Goal: Communication & Community: Answer question/provide support

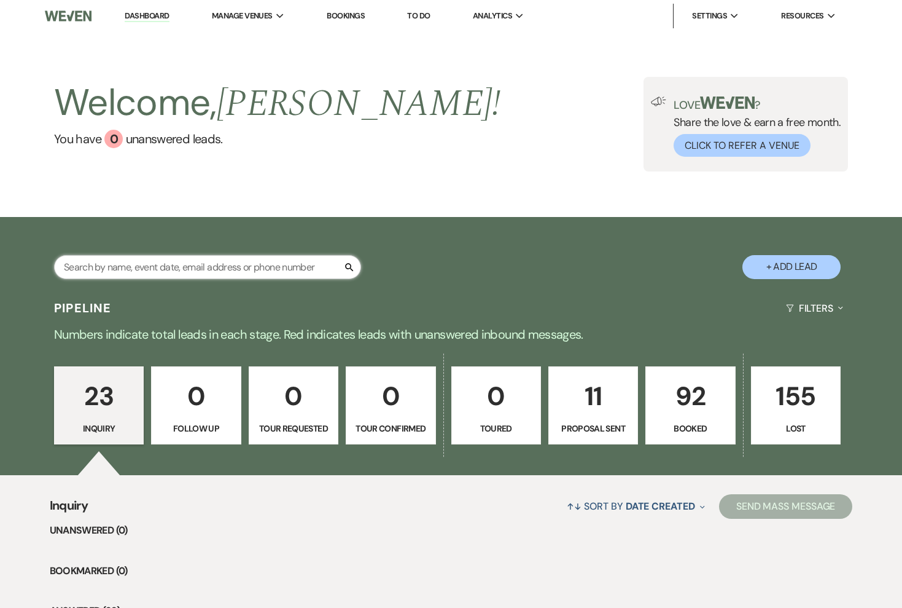
click at [270, 268] on input "text" at bounding box center [207, 267] width 307 height 24
paste input "mschro99@gmail.com"
type input "mschro99@gmail.com"
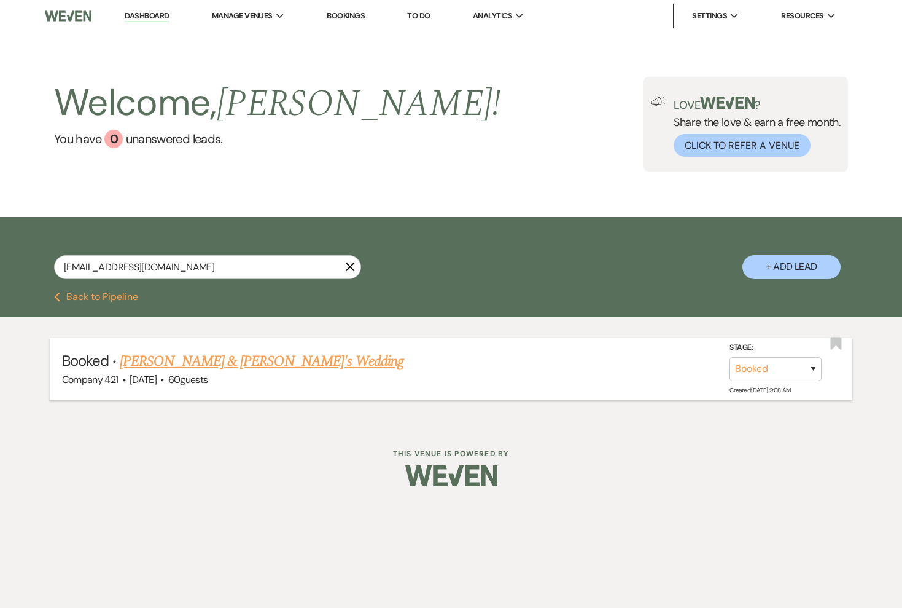
click at [165, 358] on link "MaKayla Schrock & Fiance's Wedding" at bounding box center [262, 361] width 284 height 22
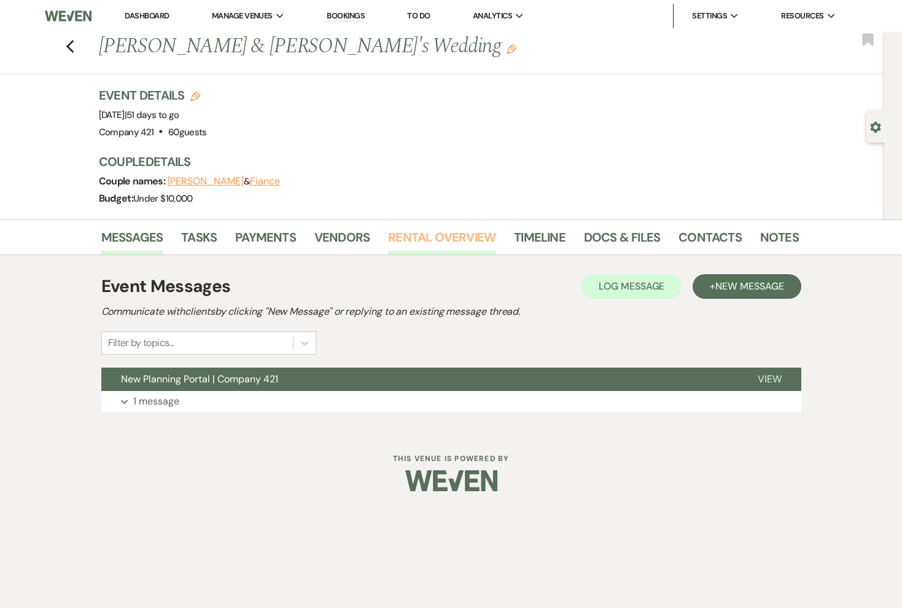
click at [455, 244] on link "Rental Overview" at bounding box center [441, 240] width 107 height 27
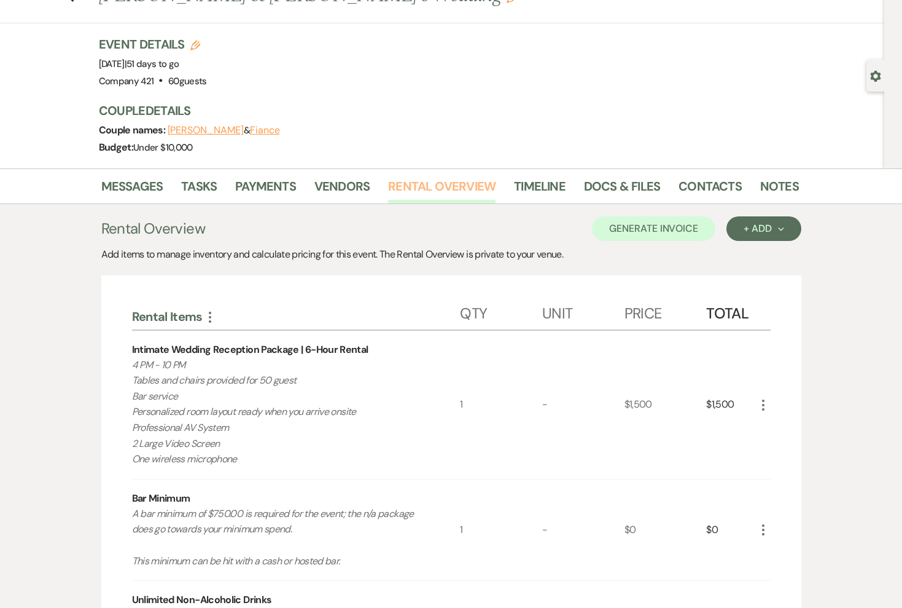
scroll to position [50, 0]
click at [639, 174] on li "Docs & Files" at bounding box center [631, 188] width 95 height 29
click at [626, 182] on link "Docs & Files" at bounding box center [622, 190] width 76 height 27
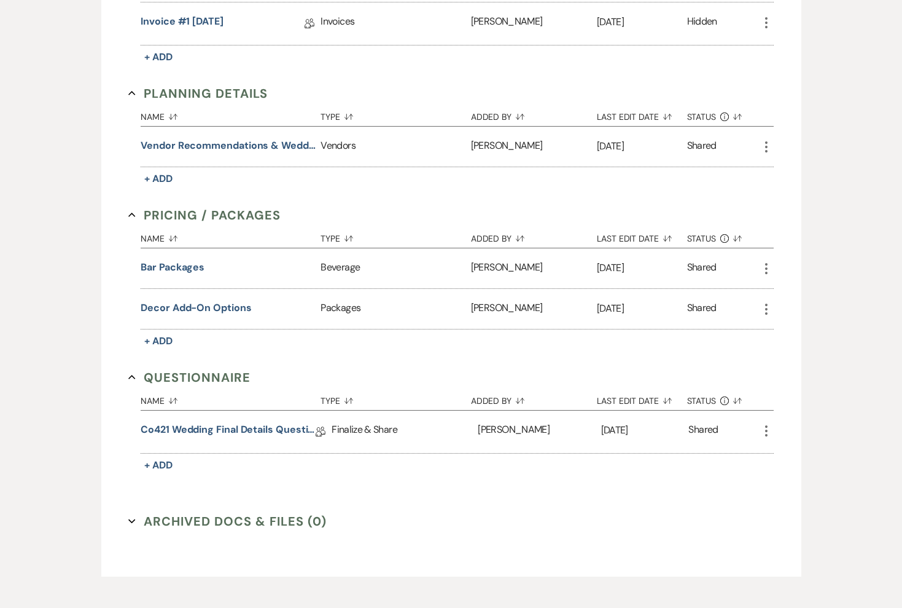
scroll to position [515, 0]
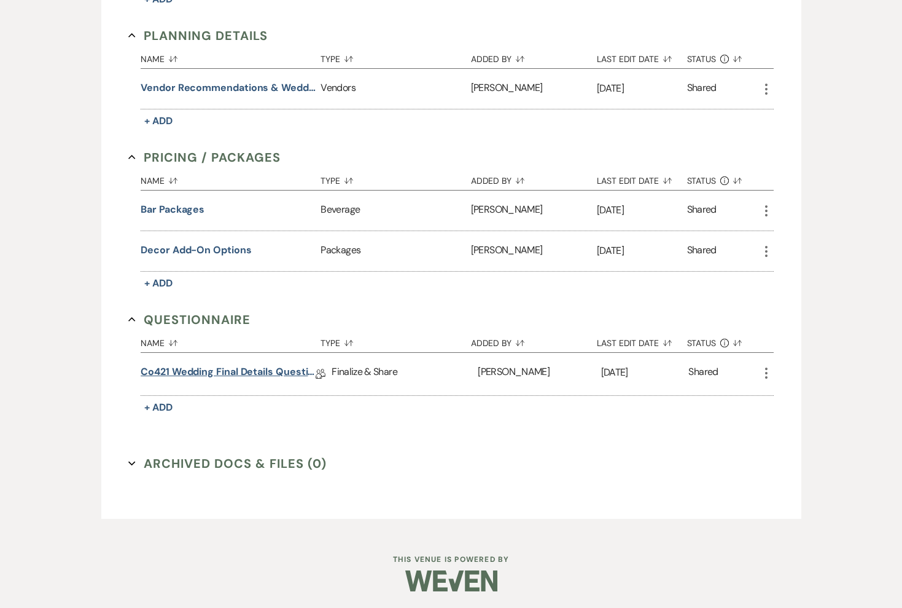
click at [275, 372] on link "Co421 Wedding Final Details Questionnare" at bounding box center [228, 373] width 175 height 19
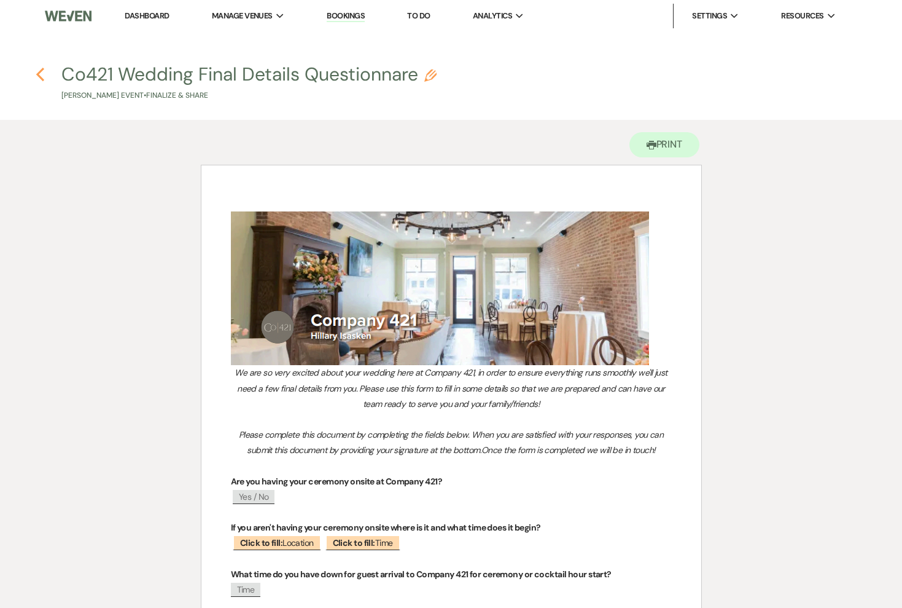
click at [39, 72] on use "button" at bounding box center [40, 75] width 8 height 14
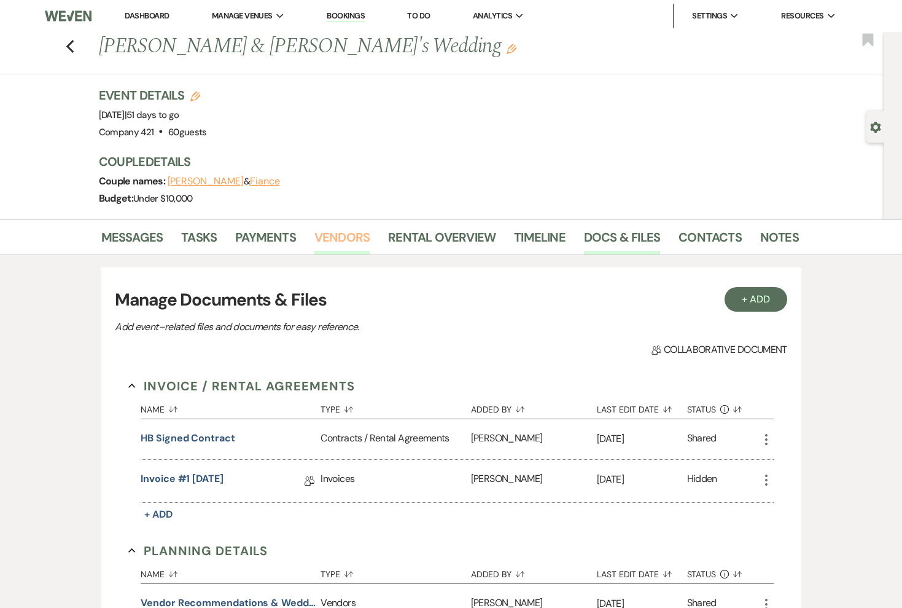
click at [335, 242] on link "Vendors" at bounding box center [342, 240] width 55 height 27
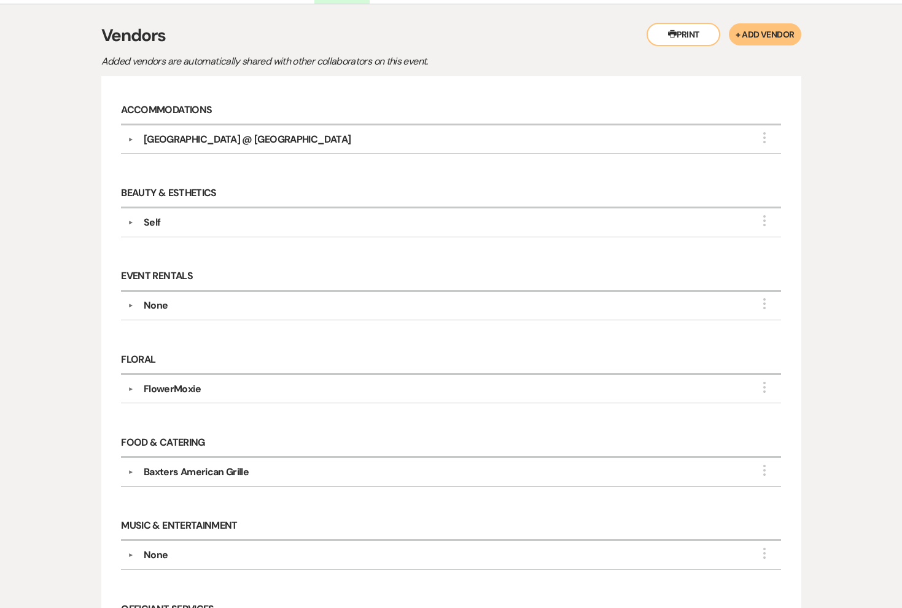
scroll to position [267, 0]
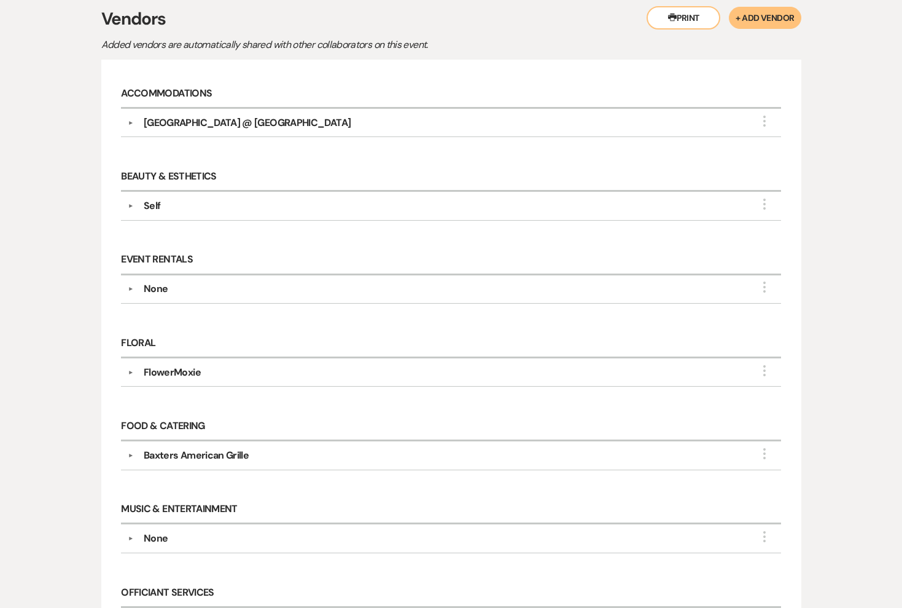
click at [221, 448] on div "Baxters American Grille" at bounding box center [196, 455] width 105 height 15
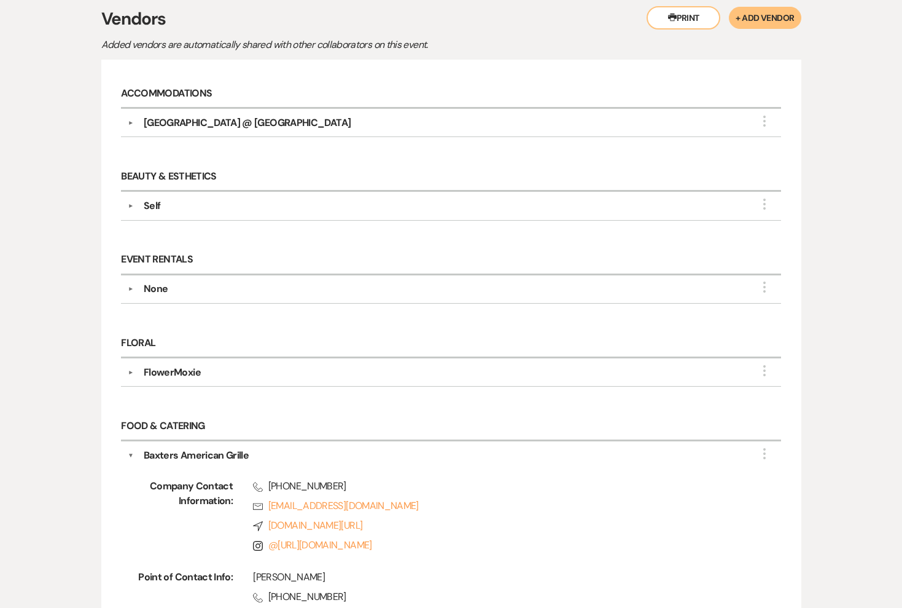
click at [221, 449] on div "Baxters American Grille" at bounding box center [196, 455] width 105 height 15
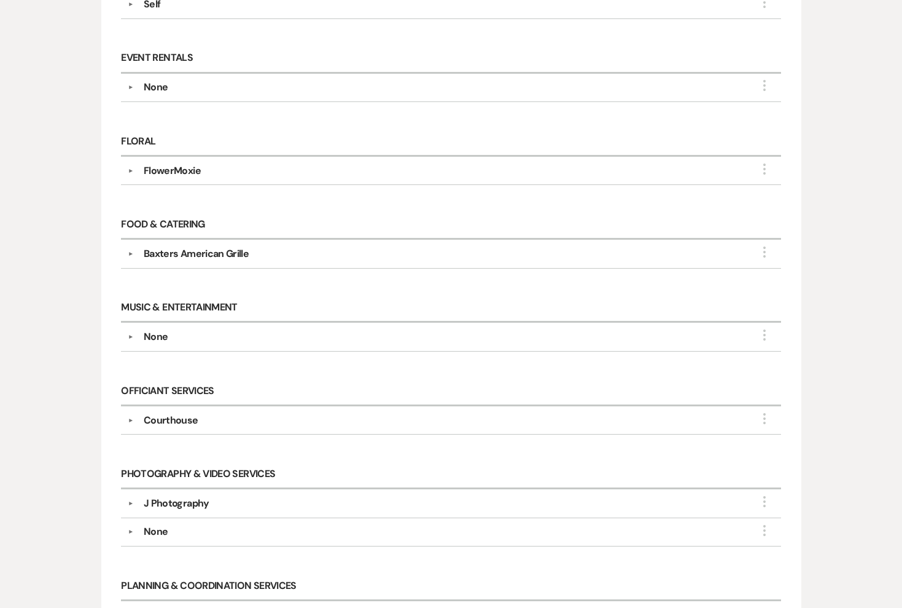
scroll to position [473, 0]
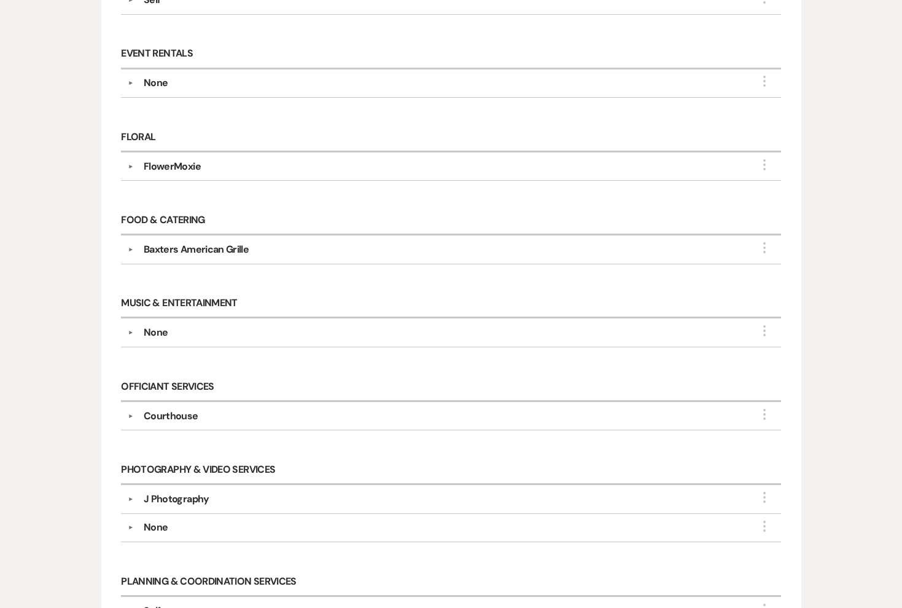
click at [199, 493] on div "J Photography" at bounding box center [177, 498] width 66 height 15
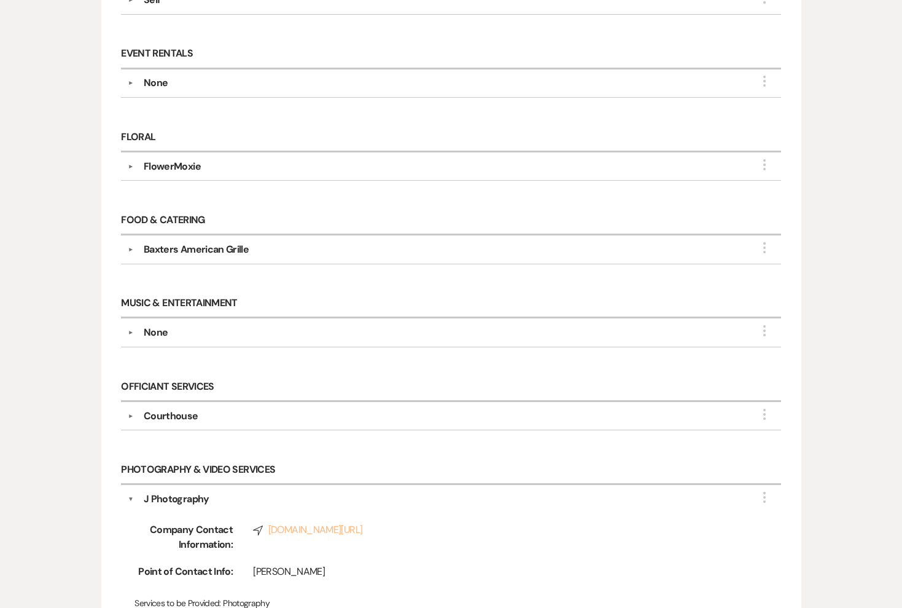
click at [273, 524] on link "Compass jphotography.org/" at bounding box center [497, 529] width 489 height 15
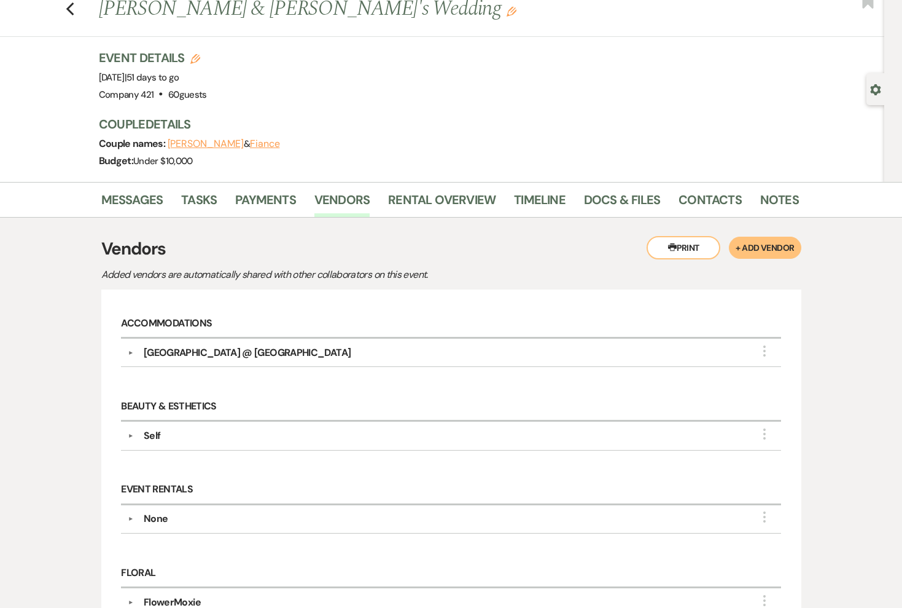
scroll to position [0, 0]
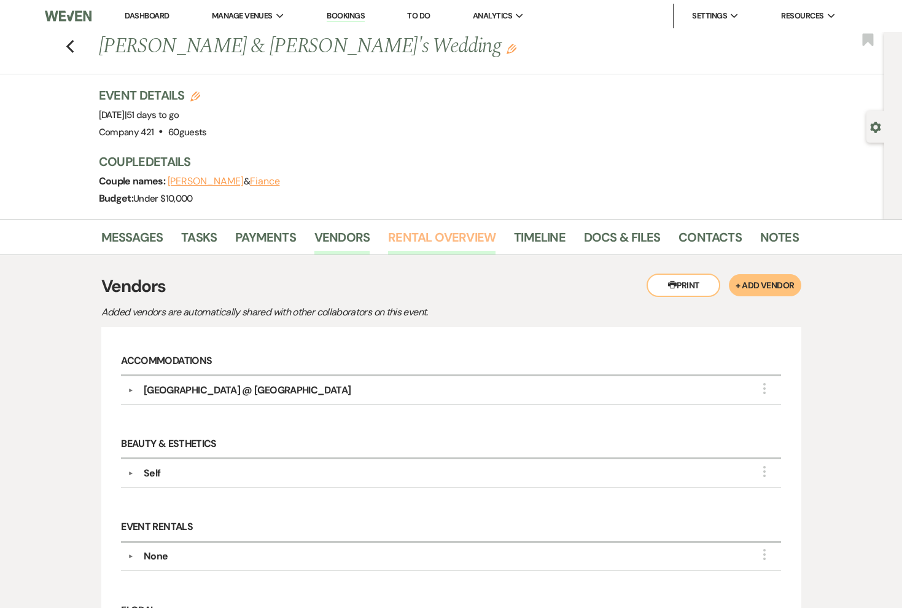
click at [435, 236] on link "Rental Overview" at bounding box center [441, 240] width 107 height 27
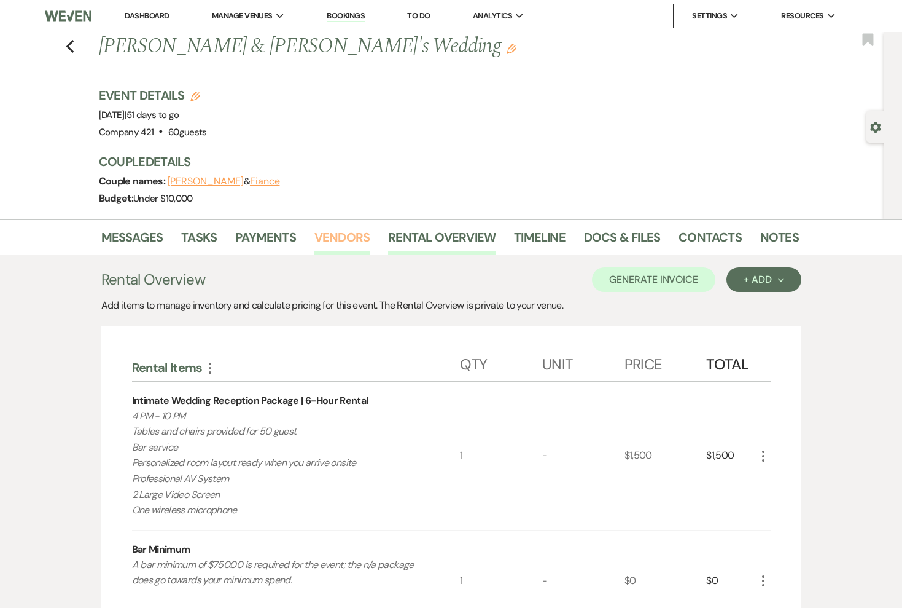
click at [324, 233] on link "Vendors" at bounding box center [342, 240] width 55 height 27
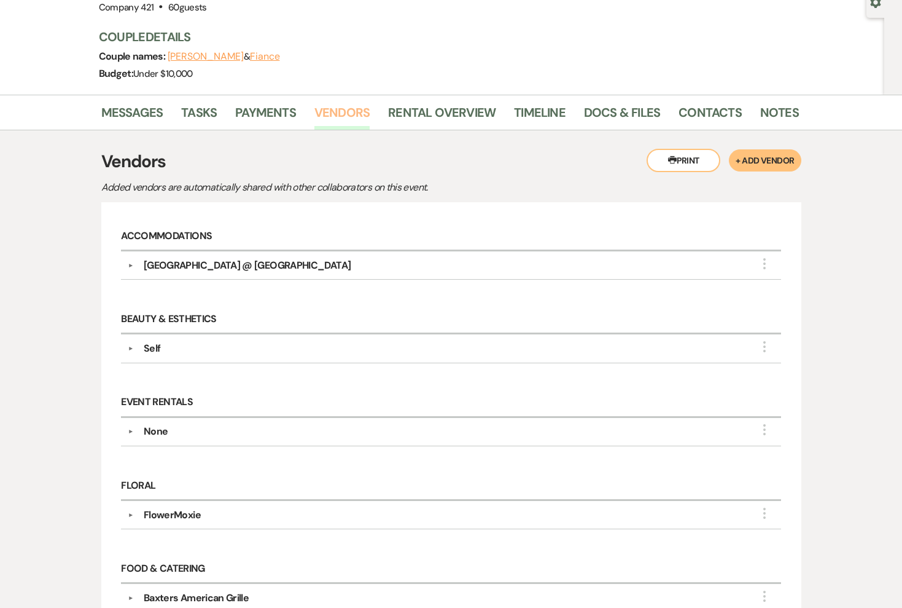
scroll to position [131, 0]
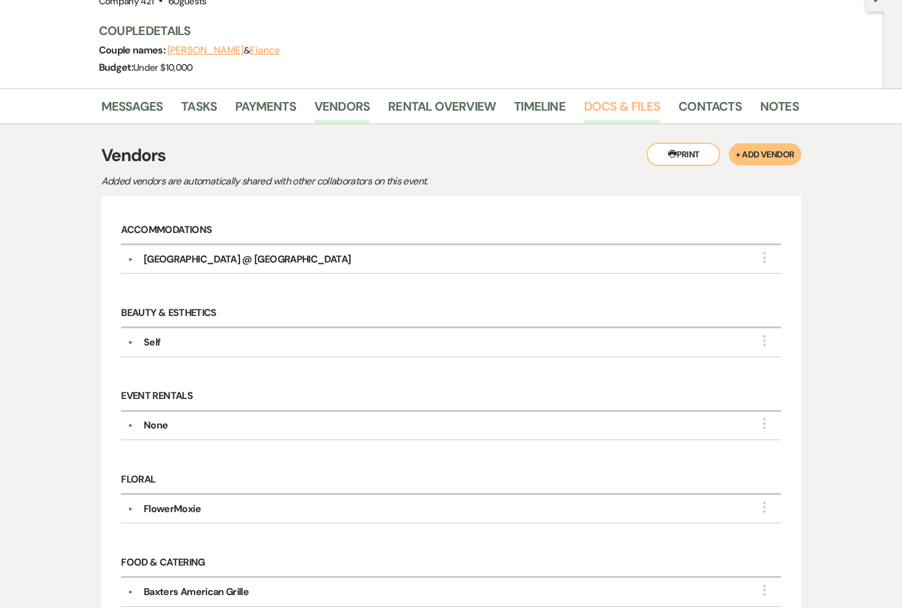
click at [604, 112] on link "Docs & Files" at bounding box center [622, 109] width 76 height 27
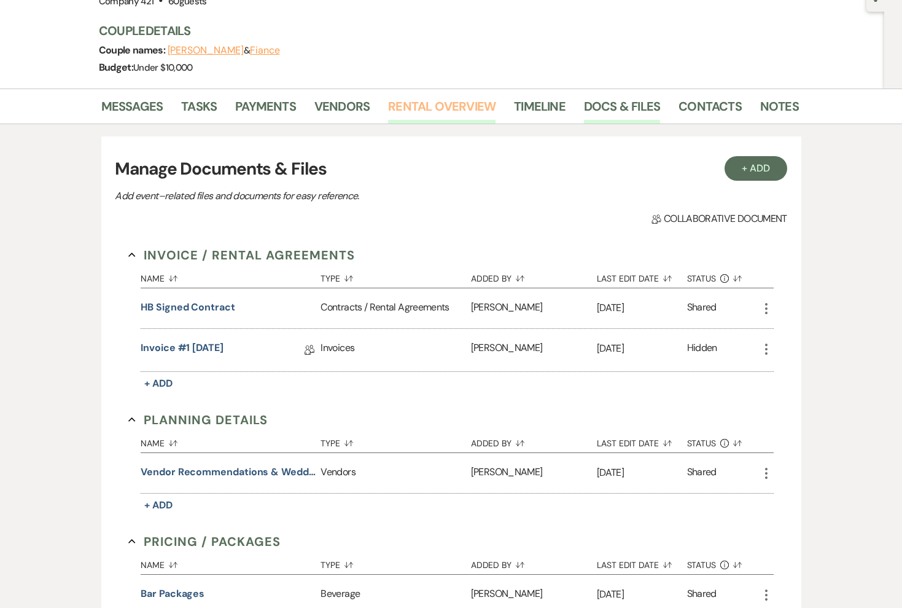
click at [418, 116] on link "Rental Overview" at bounding box center [441, 109] width 107 height 27
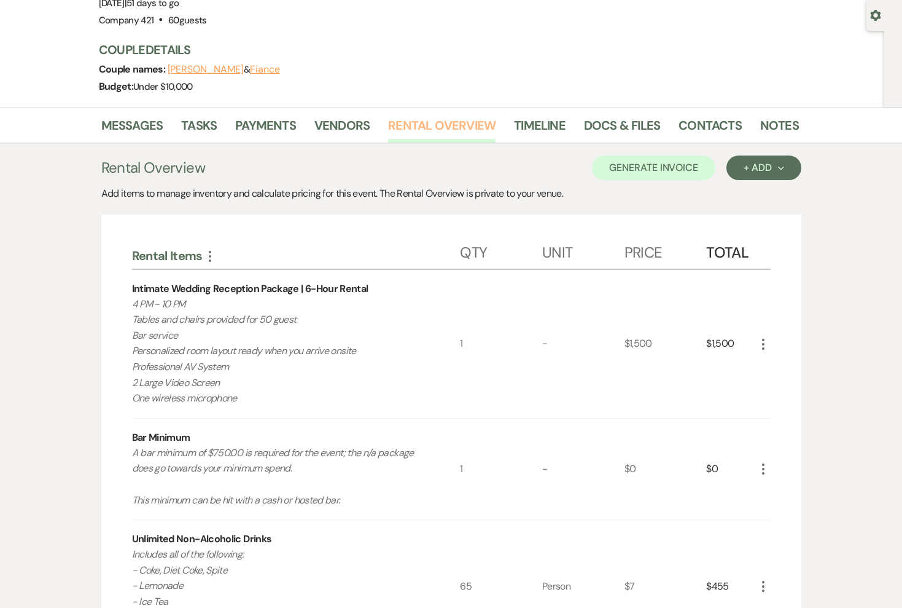
scroll to position [92, 0]
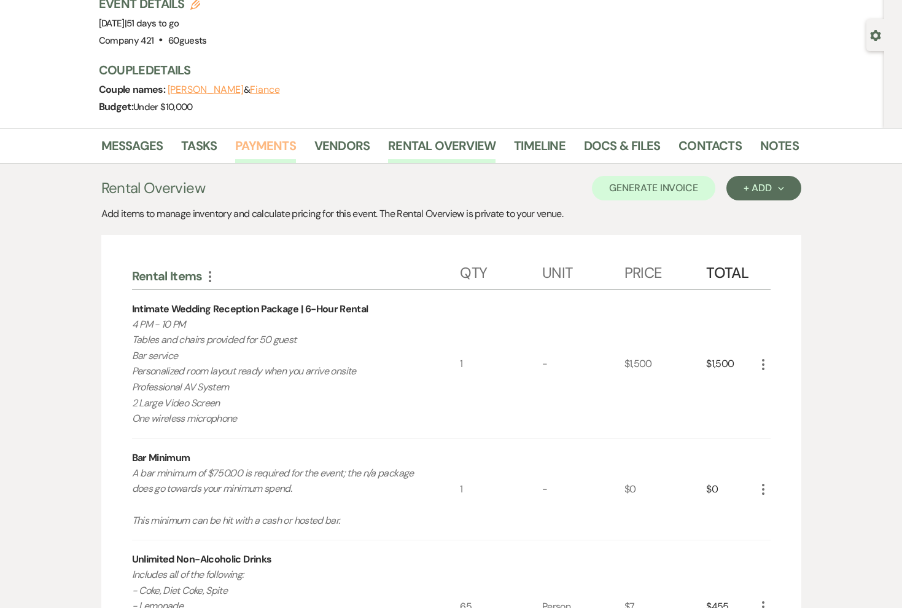
click at [272, 143] on link "Payments" at bounding box center [265, 149] width 61 height 27
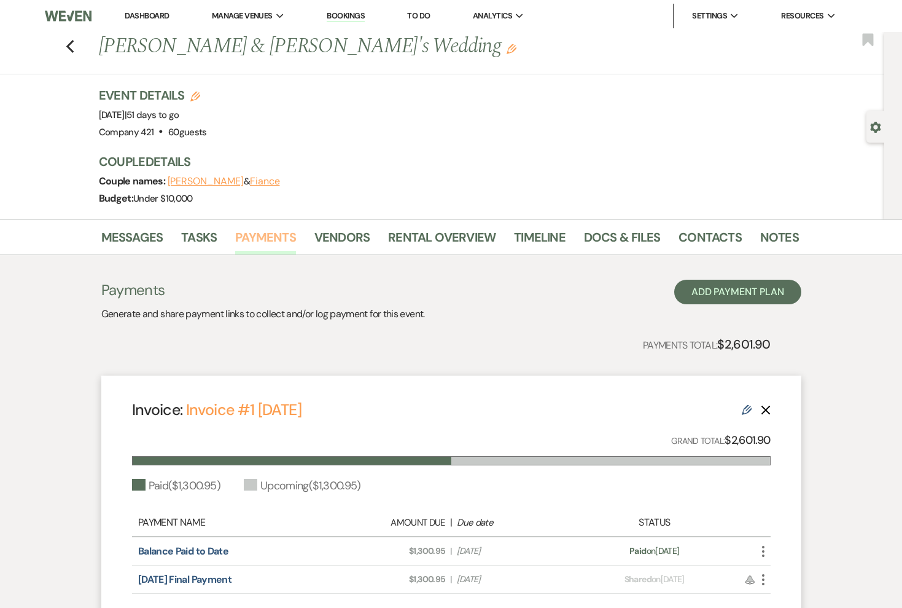
scroll to position [134, 0]
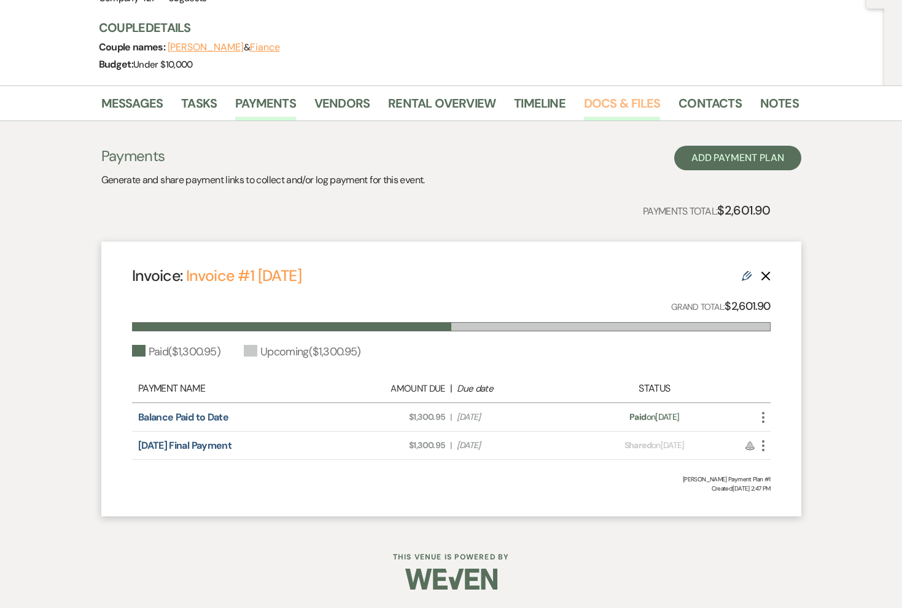
click at [616, 107] on link "Docs & Files" at bounding box center [622, 106] width 76 height 27
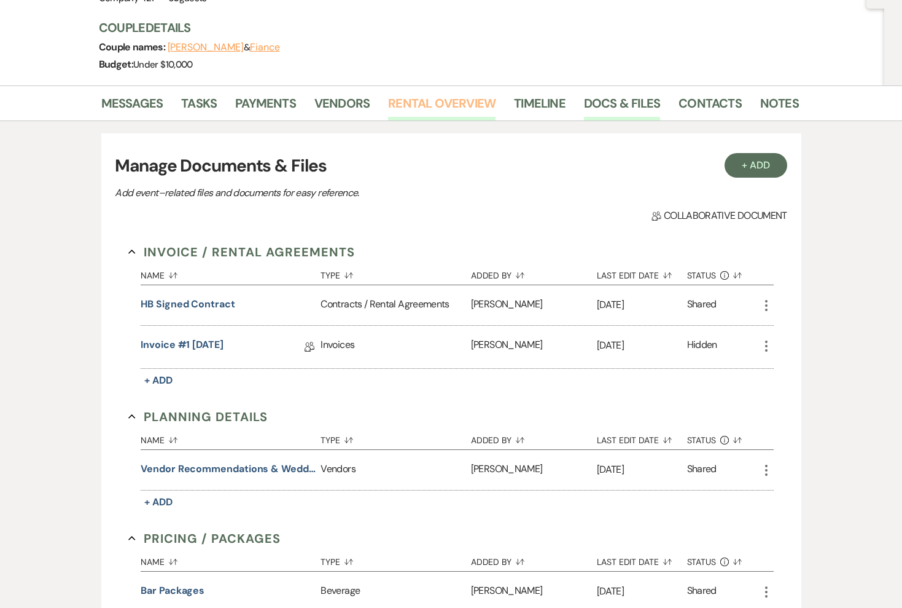
click at [405, 101] on link "Rental Overview" at bounding box center [441, 106] width 107 height 27
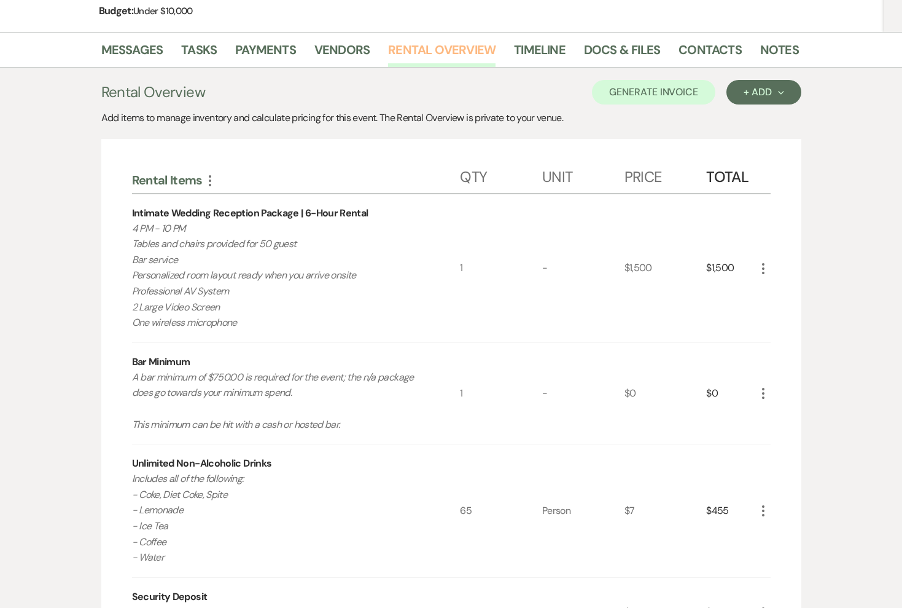
scroll to position [122, 0]
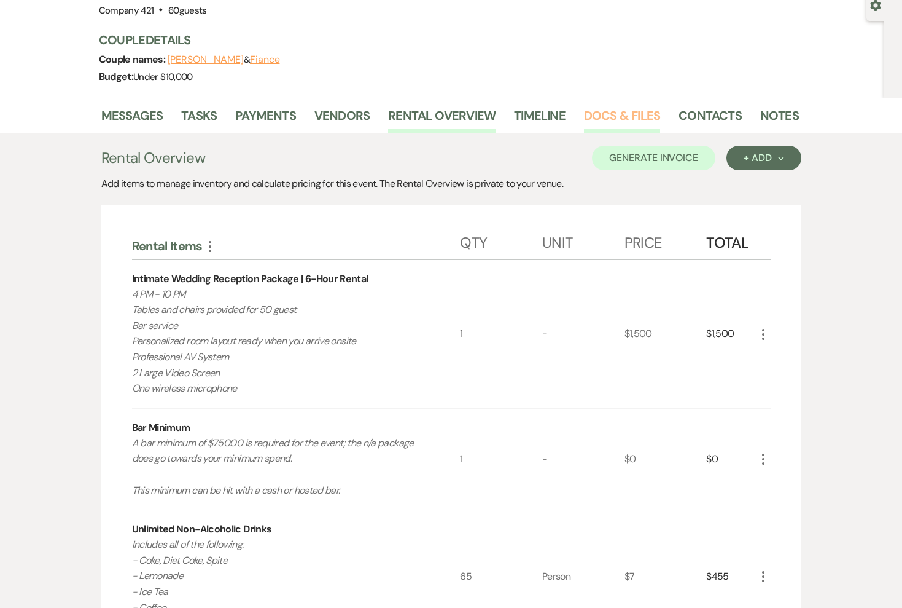
click at [609, 112] on link "Docs & Files" at bounding box center [622, 119] width 76 height 27
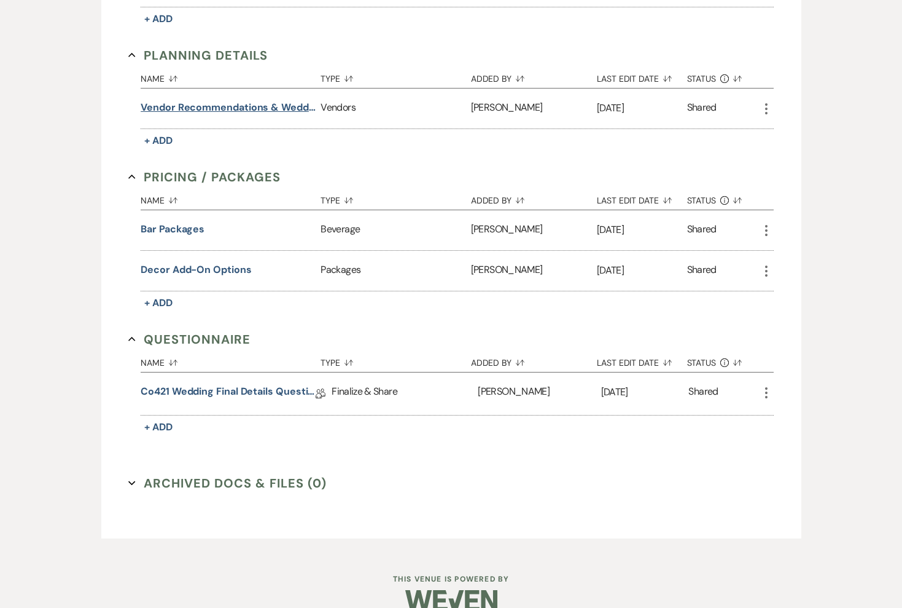
scroll to position [503, 0]
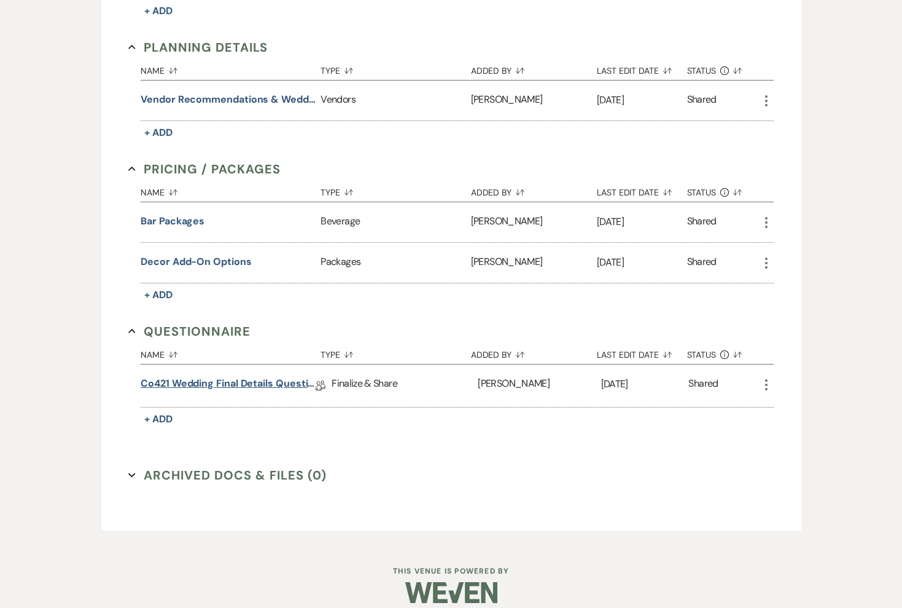
click at [272, 380] on link "Co421 Wedding Final Details Questionnare" at bounding box center [228, 385] width 175 height 19
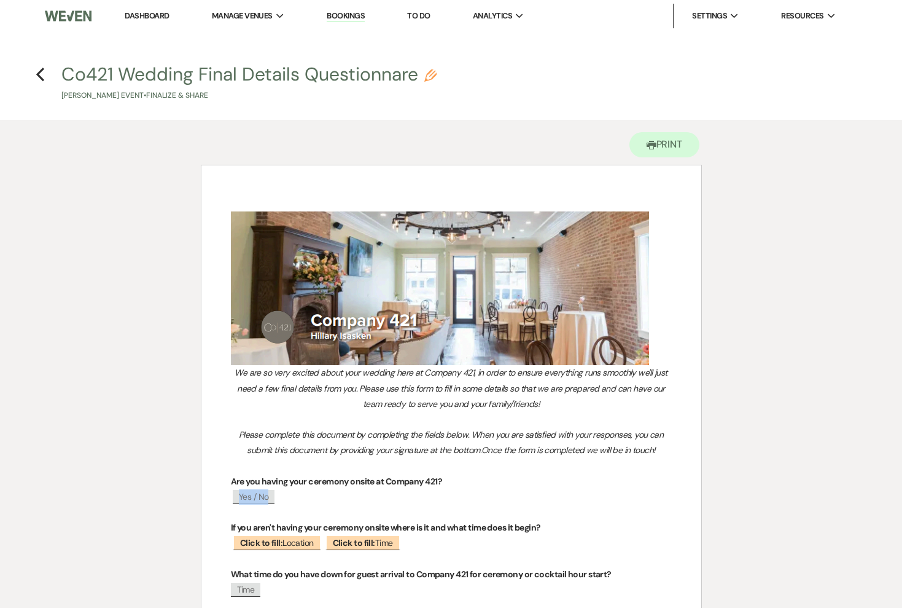
click at [262, 497] on span "Yes / No" at bounding box center [254, 497] width 42 height 14
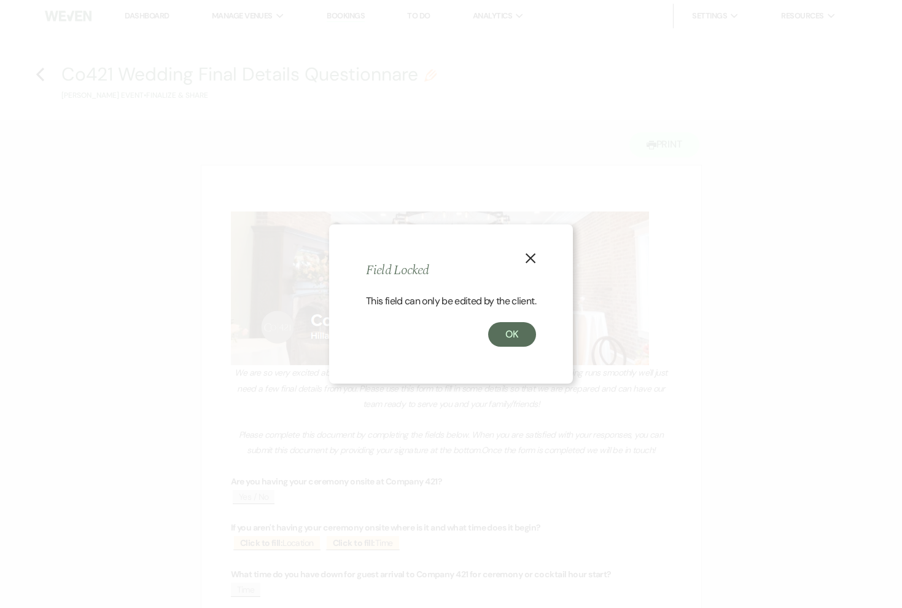
click at [533, 254] on icon "X" at bounding box center [530, 257] width 11 height 11
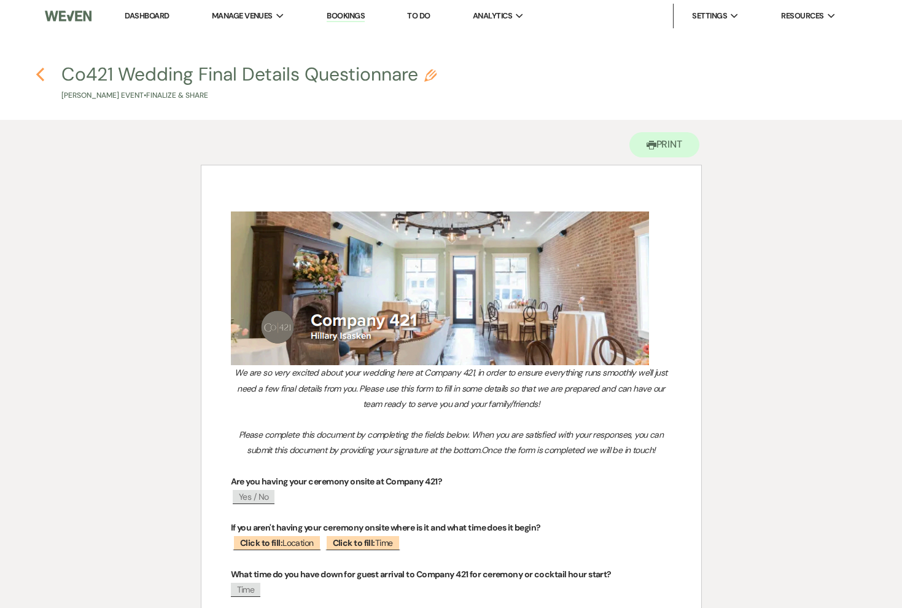
click at [40, 78] on use "button" at bounding box center [40, 75] width 8 height 14
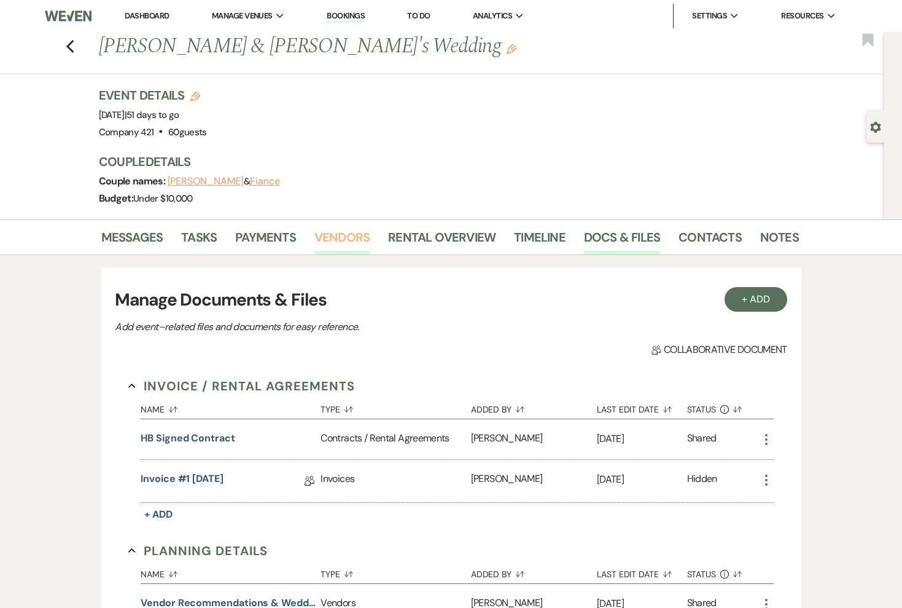
click at [353, 229] on link "Vendors" at bounding box center [342, 240] width 55 height 27
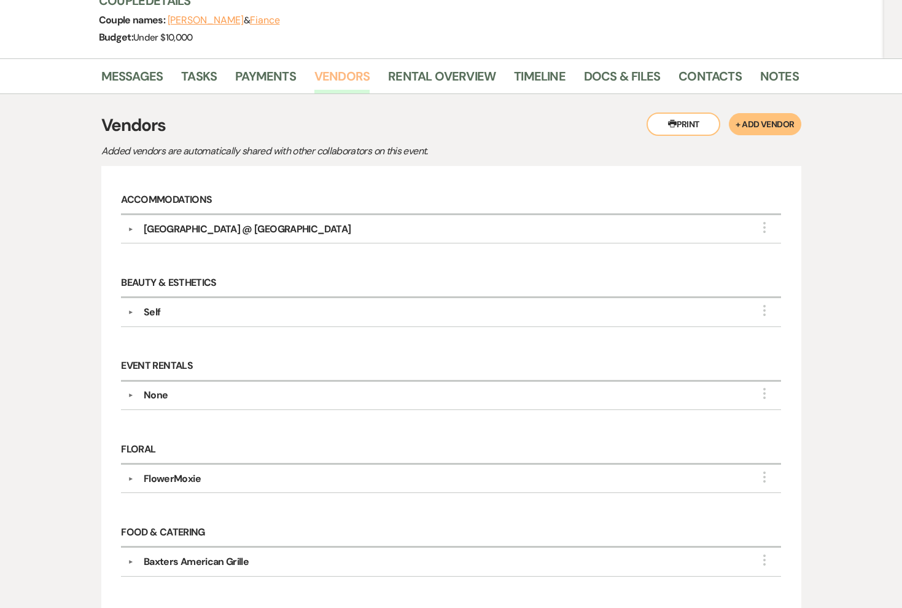
scroll to position [162, 0]
click at [179, 473] on div "FlowerMoxie" at bounding box center [172, 478] width 57 height 15
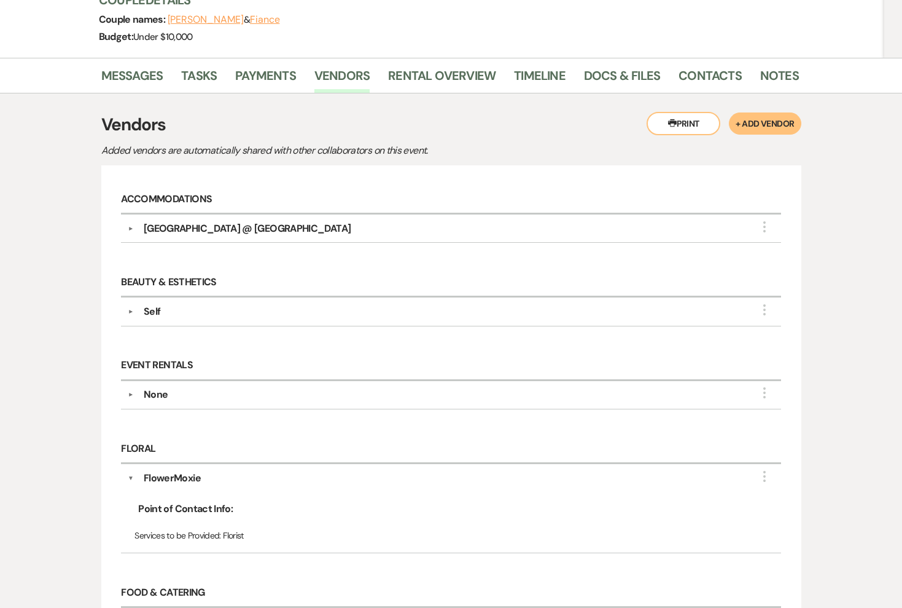
click at [179, 473] on div "FlowerMoxie" at bounding box center [172, 478] width 57 height 15
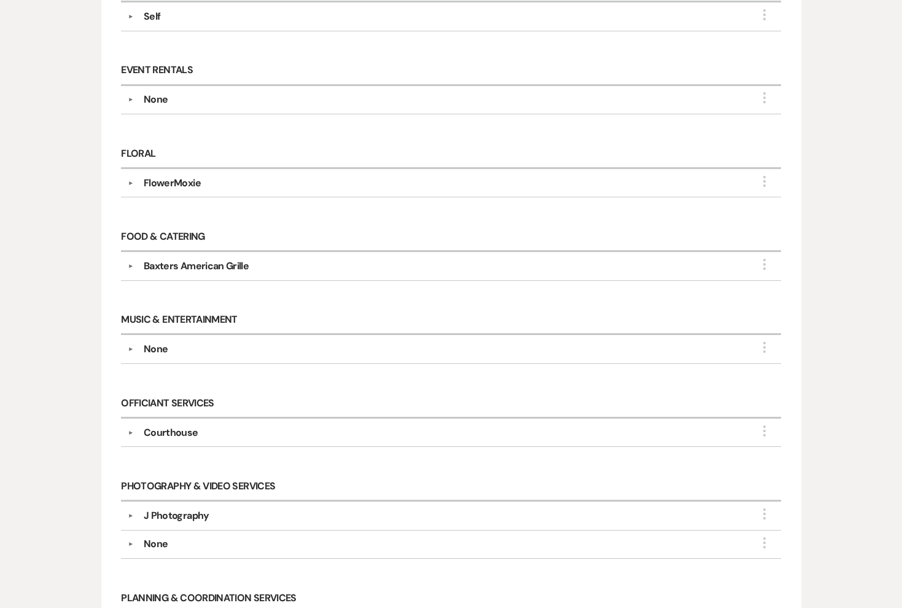
scroll to position [483, 0]
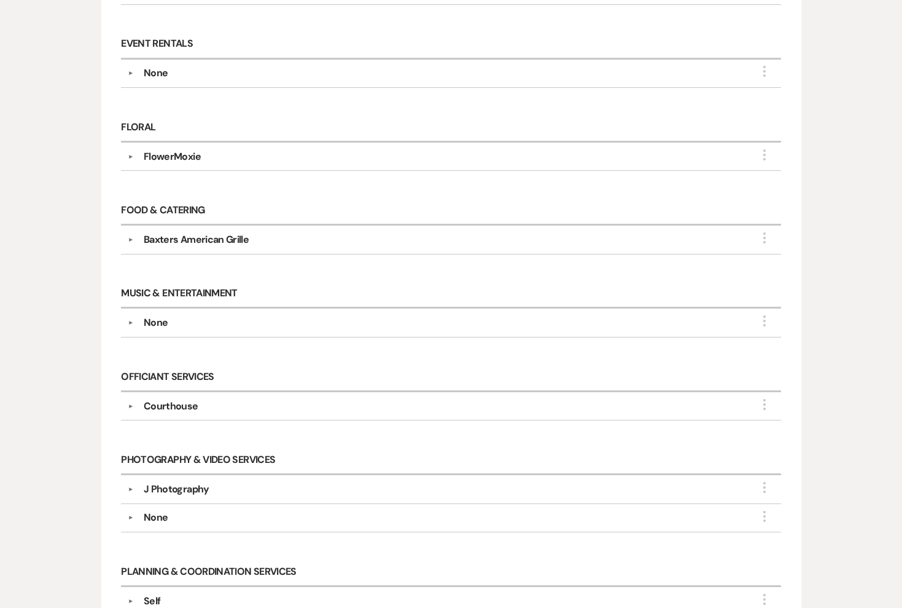
click at [177, 482] on div "J Photography" at bounding box center [177, 489] width 66 height 15
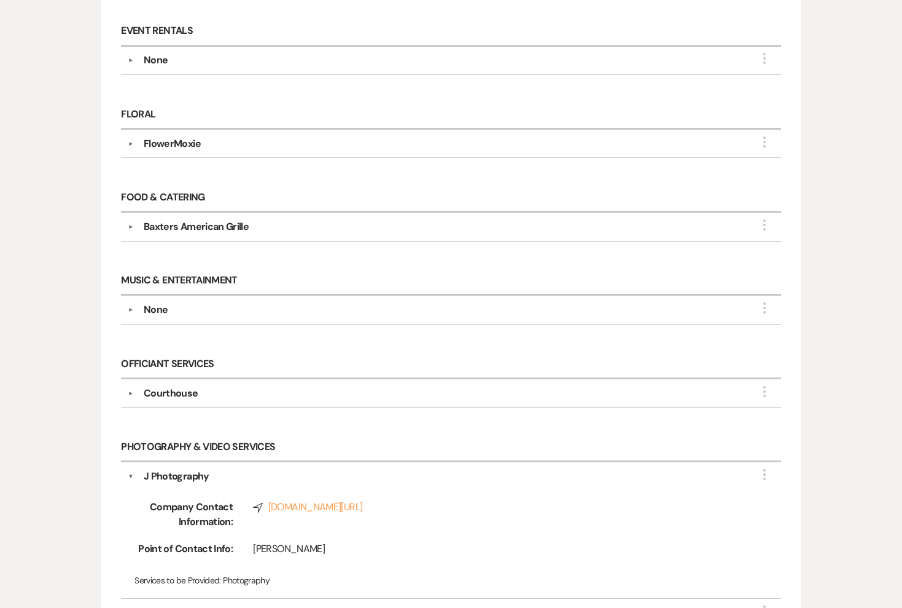
scroll to position [492, 0]
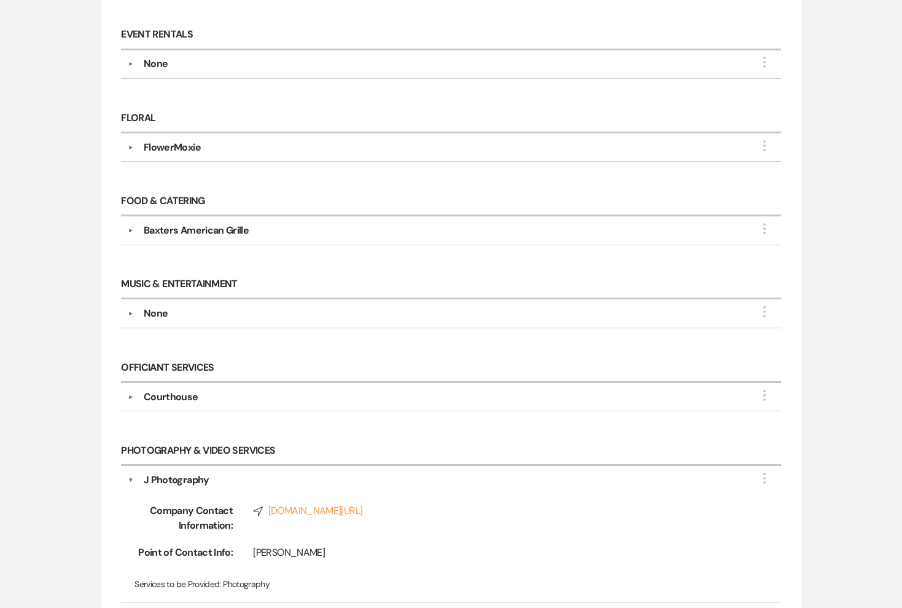
click at [192, 146] on div "FlowerMoxie" at bounding box center [172, 147] width 57 height 15
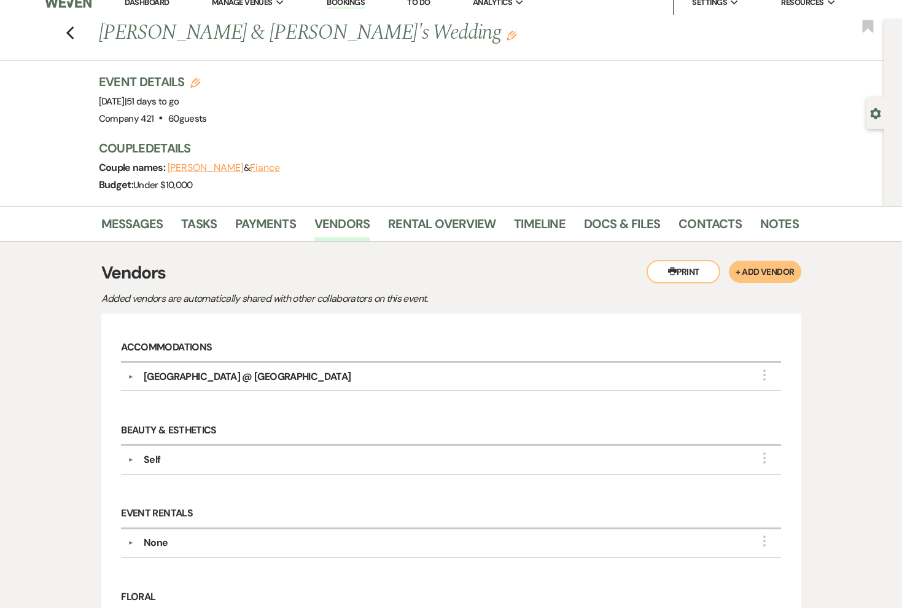
scroll to position [15, 0]
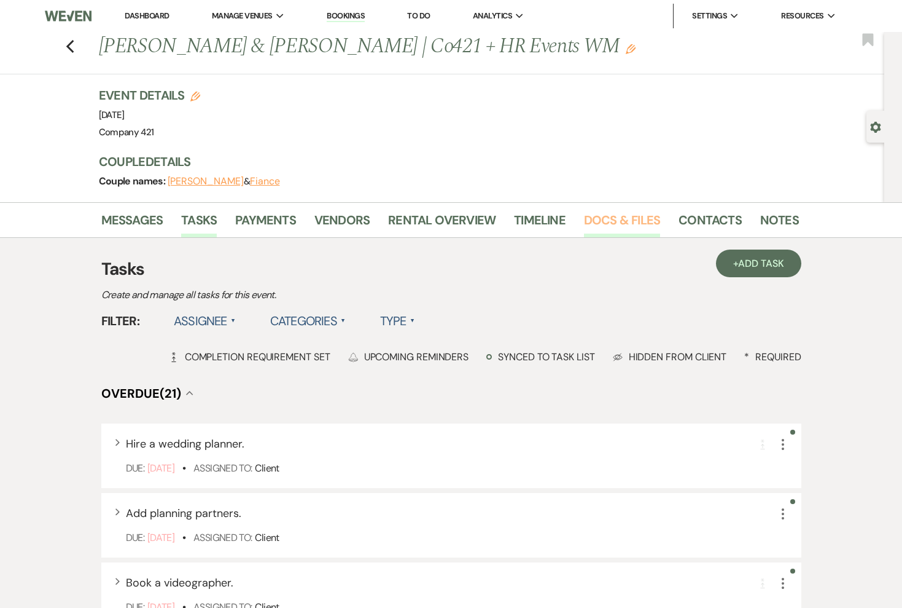
click at [606, 219] on link "Docs & Files" at bounding box center [622, 223] width 76 height 27
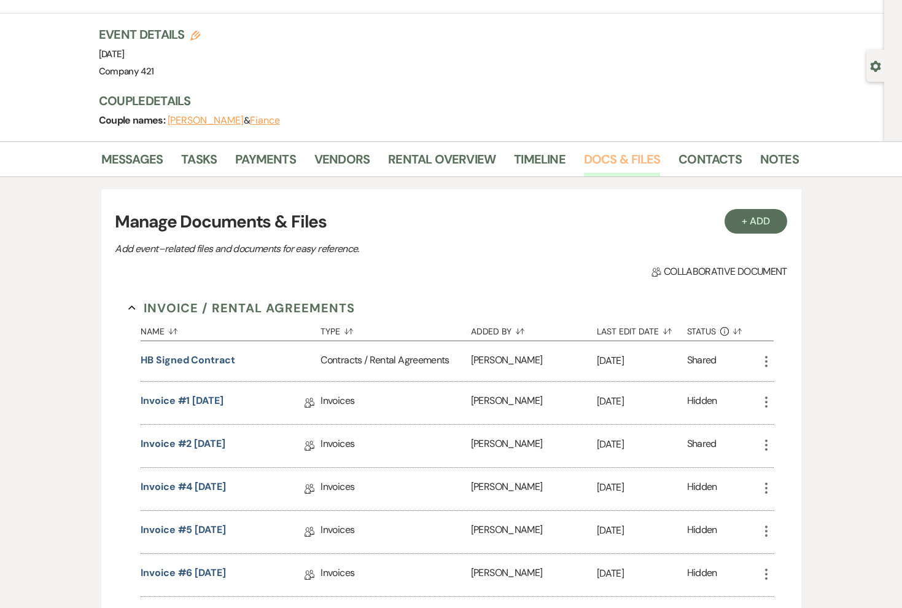
scroll to position [66, 0]
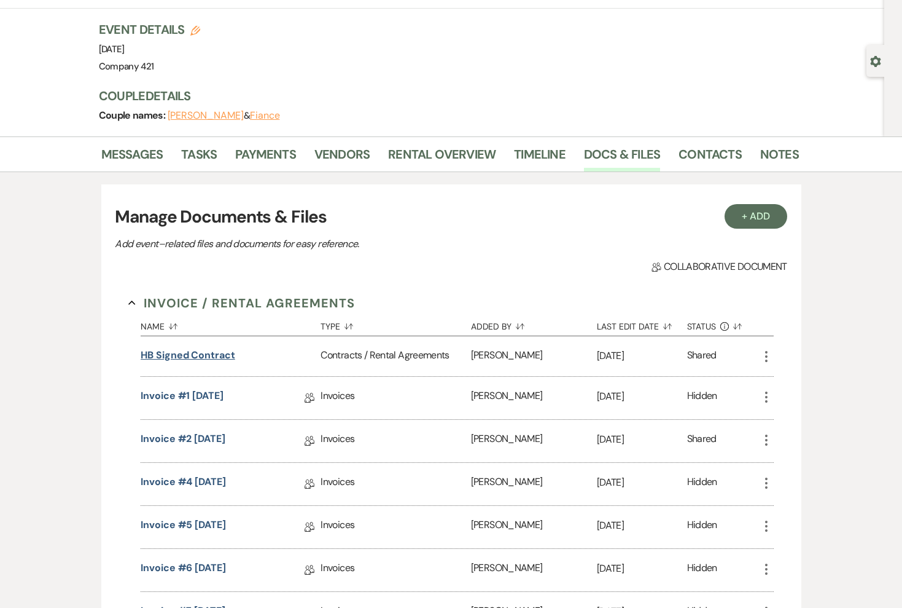
click at [217, 354] on button "HB Signed Contract" at bounding box center [188, 355] width 95 height 15
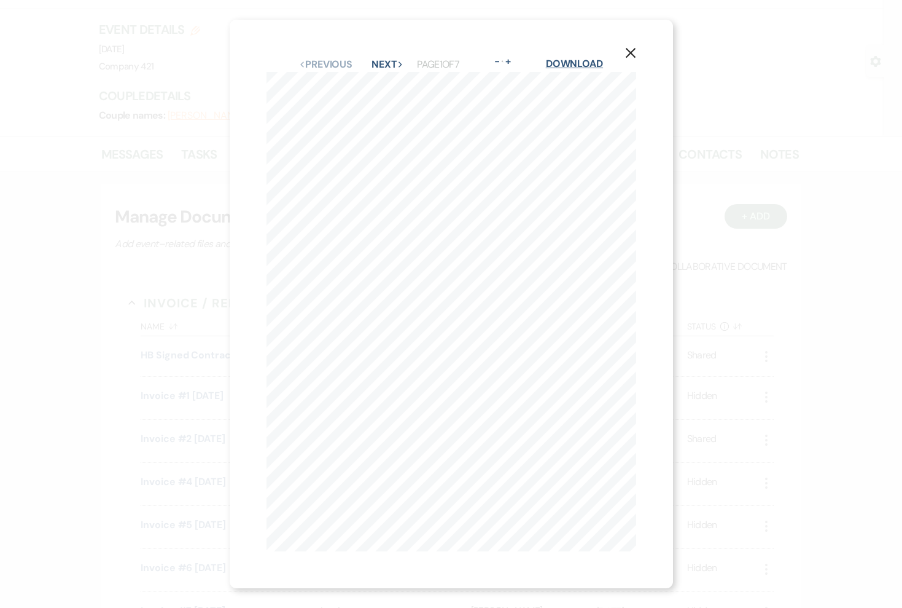
click at [588, 63] on link "Download" at bounding box center [574, 63] width 57 height 13
click at [629, 55] on icon "X" at bounding box center [630, 52] width 11 height 11
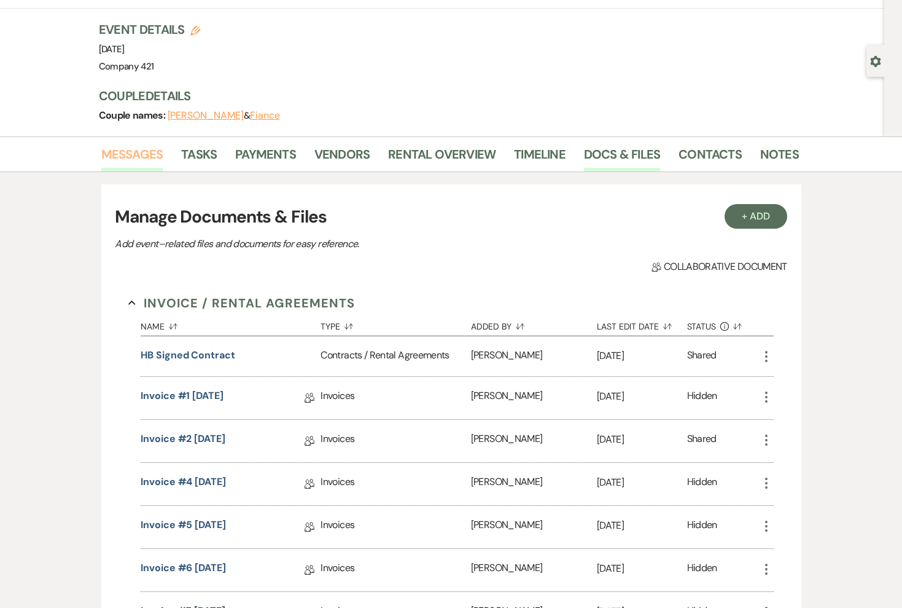
click at [133, 160] on link "Messages" at bounding box center [132, 157] width 62 height 27
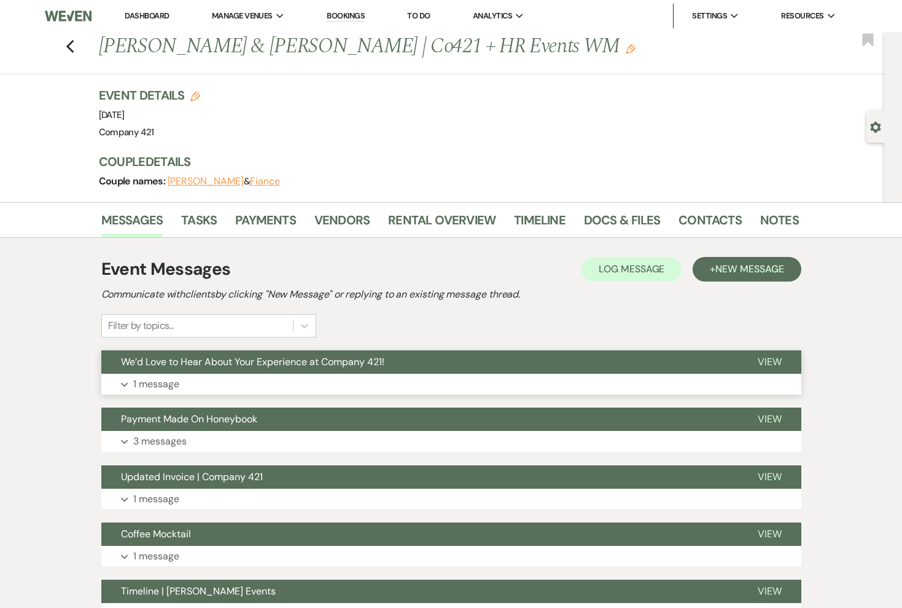
click at [159, 377] on p "1 message" at bounding box center [156, 384] width 46 height 16
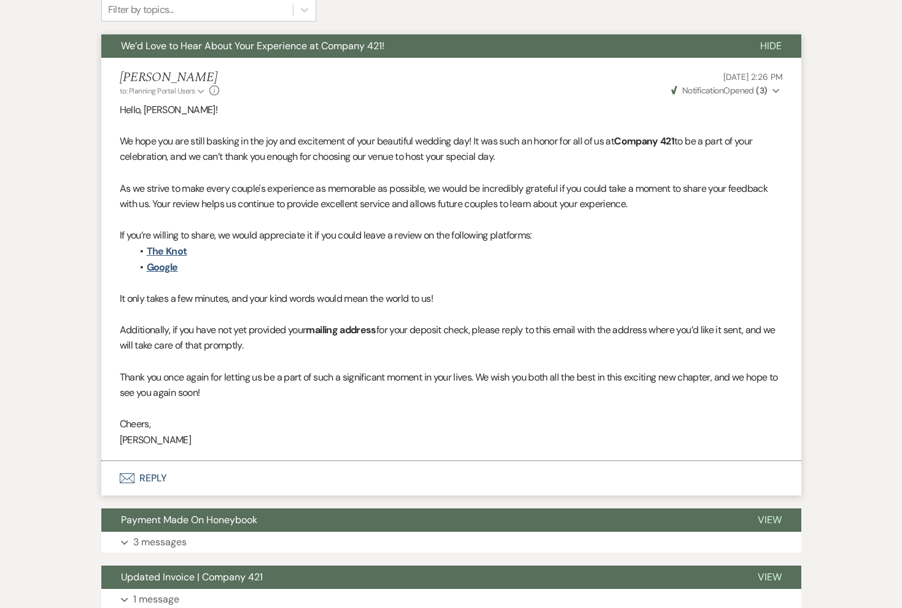
scroll to position [324, 0]
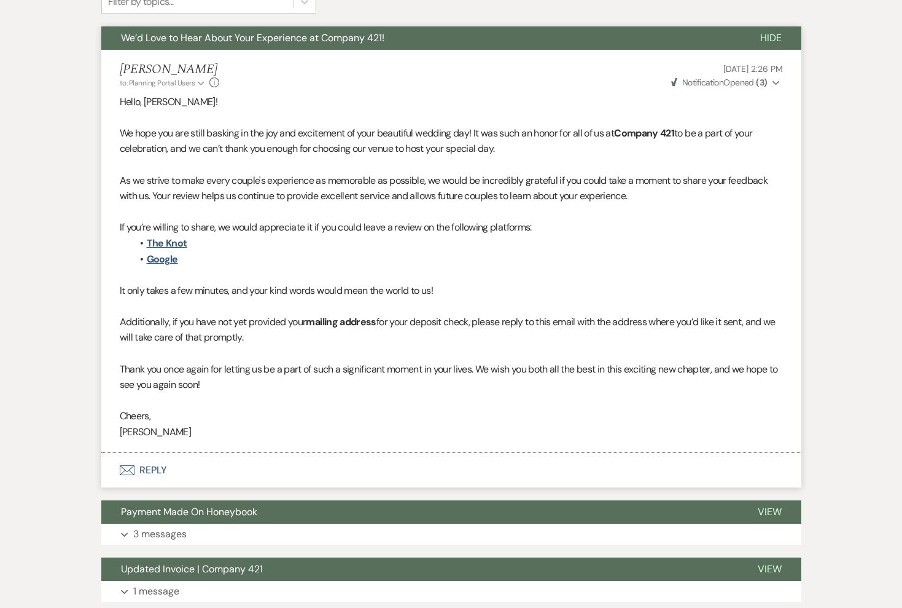
click at [153, 469] on button "Envelope Reply" at bounding box center [451, 470] width 700 height 34
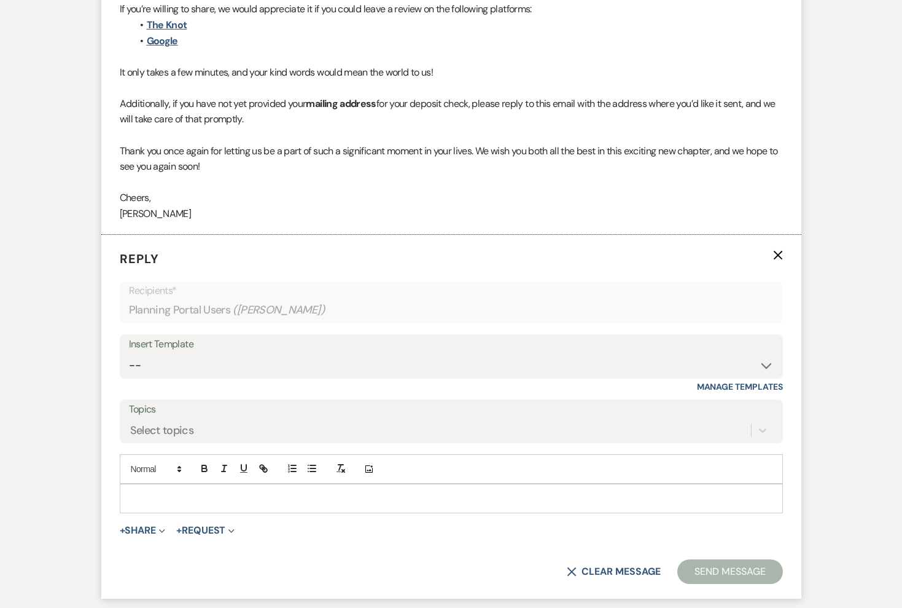
scroll to position [600, 0]
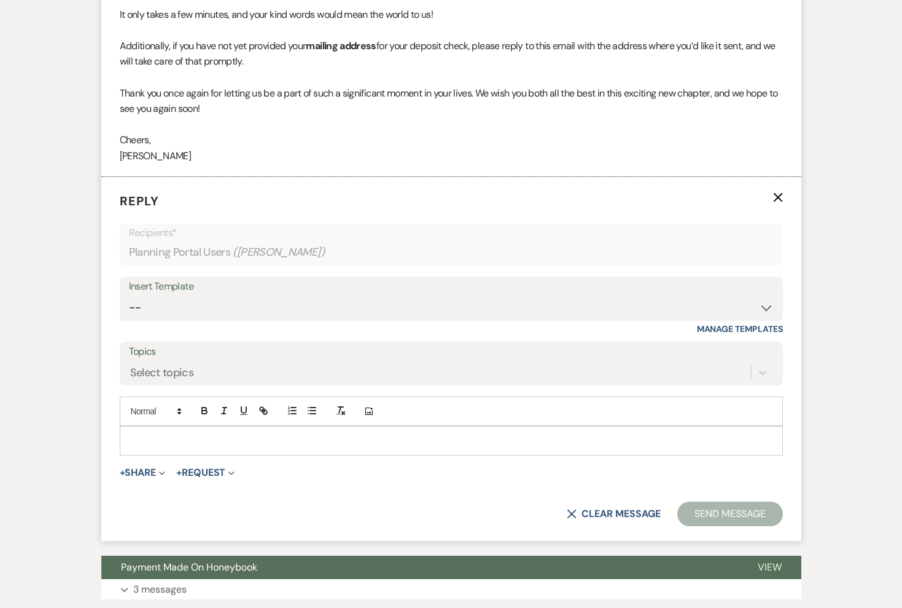
click at [187, 443] on p at bounding box center [452, 441] width 644 height 14
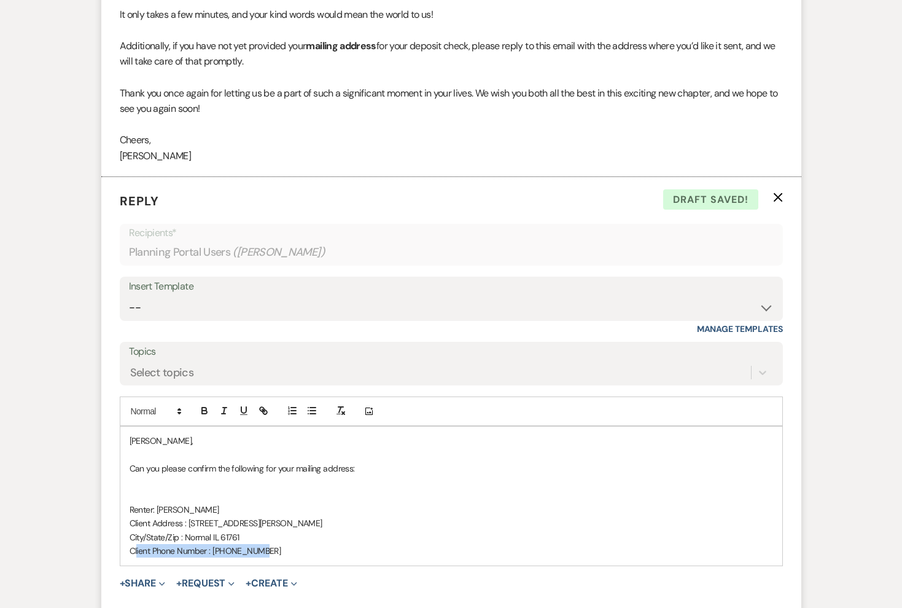
drag, startPoint x: 264, startPoint y: 553, endPoint x: 283, endPoint y: 541, distance: 22.7
click at [283, 541] on div "[PERSON_NAME], Can you please confirm the following for your mailing address: […" at bounding box center [451, 495] width 662 height 139
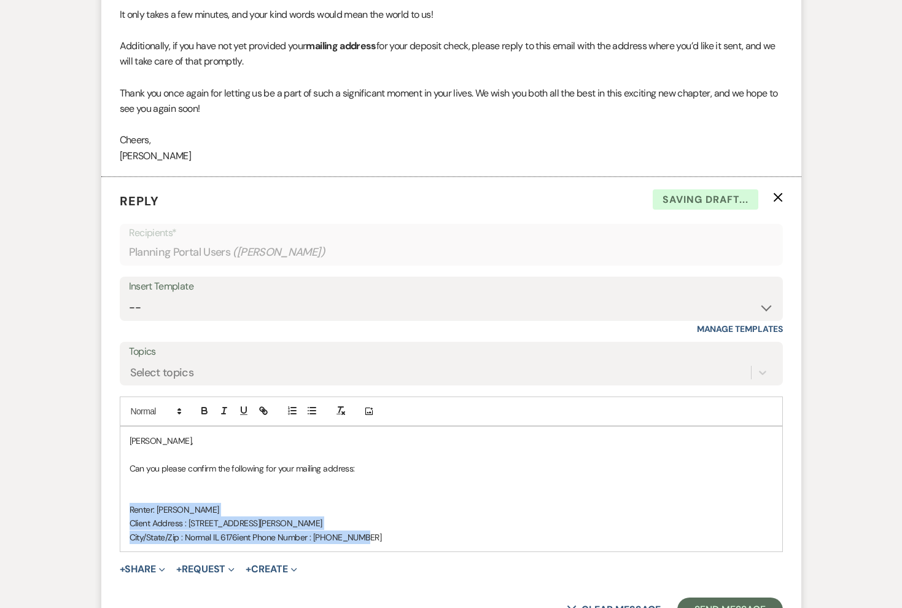
drag, startPoint x: 391, startPoint y: 541, endPoint x: 127, endPoint y: 511, distance: 265.2
click at [127, 511] on div "[PERSON_NAME], Can you please confirm the following for your mailing address: R…" at bounding box center [451, 488] width 662 height 125
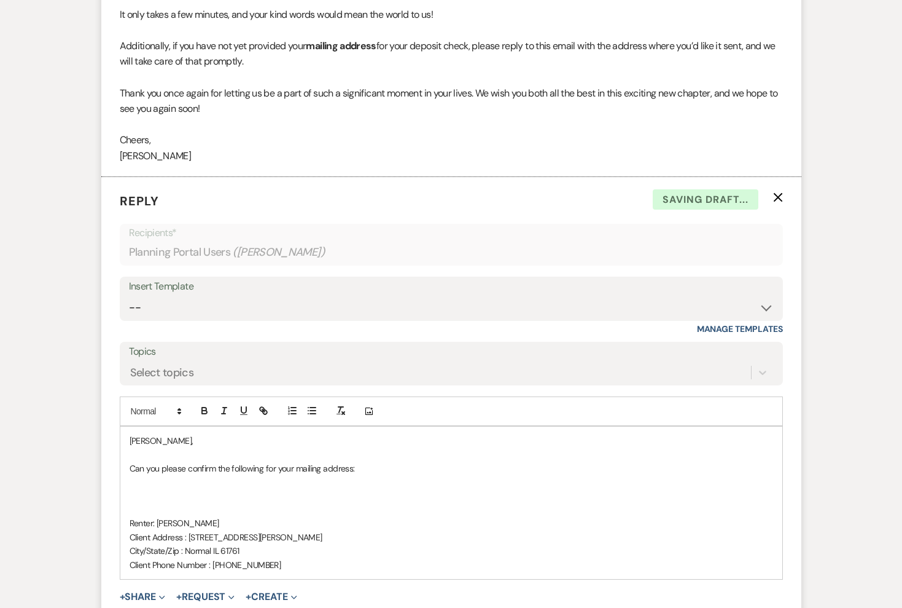
click at [143, 493] on p at bounding box center [452, 496] width 644 height 14
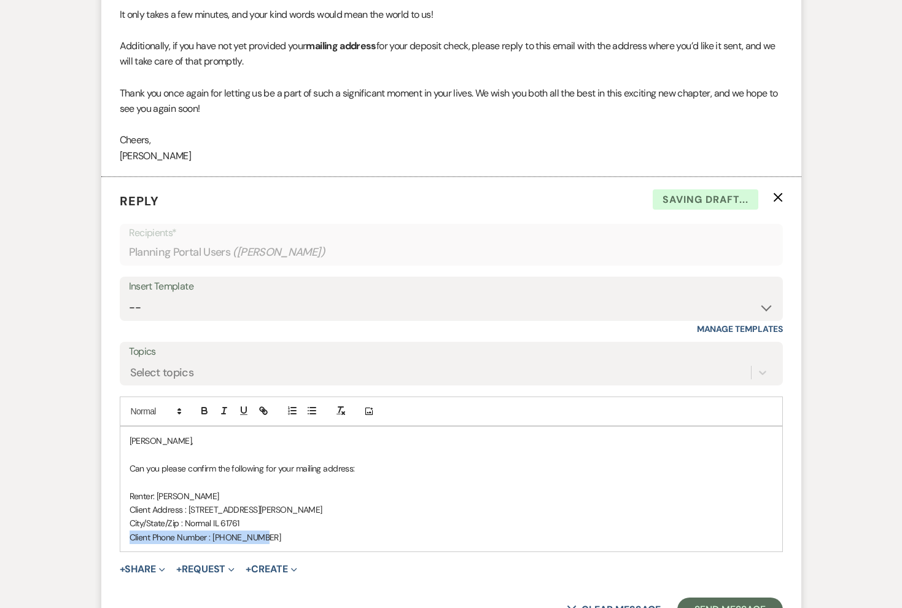
drag, startPoint x: 132, startPoint y: 537, endPoint x: 263, endPoint y: 542, distance: 130.9
click at [263, 542] on p "Client Phone Number : [PHONE_NUMBER]" at bounding box center [452, 537] width 644 height 14
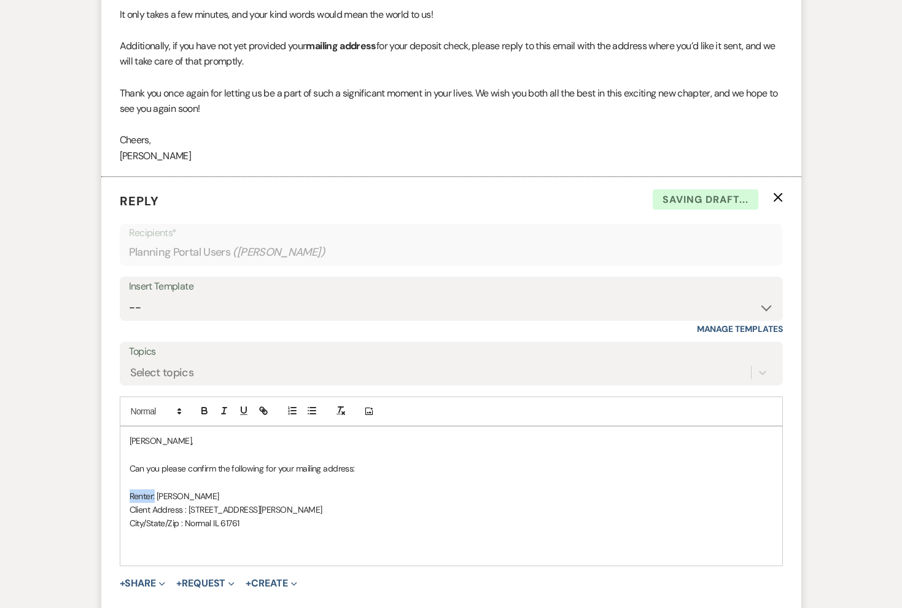
drag, startPoint x: 155, startPoint y: 494, endPoint x: 122, endPoint y: 496, distance: 33.2
click at [122, 496] on div "[PERSON_NAME], Can you please confirm the following for your mailing address: […" at bounding box center [451, 495] width 662 height 139
drag, startPoint x: 189, startPoint y: 506, endPoint x: 103, endPoint y: 511, distance: 86.1
click at [103, 511] on form "Reply X Saving draft... Recipients* Planning Portal Users ( [PERSON_NAME] ) Ins…" at bounding box center [451, 414] width 700 height 474
drag, startPoint x: 185, startPoint y: 525, endPoint x: 118, endPoint y: 526, distance: 67.0
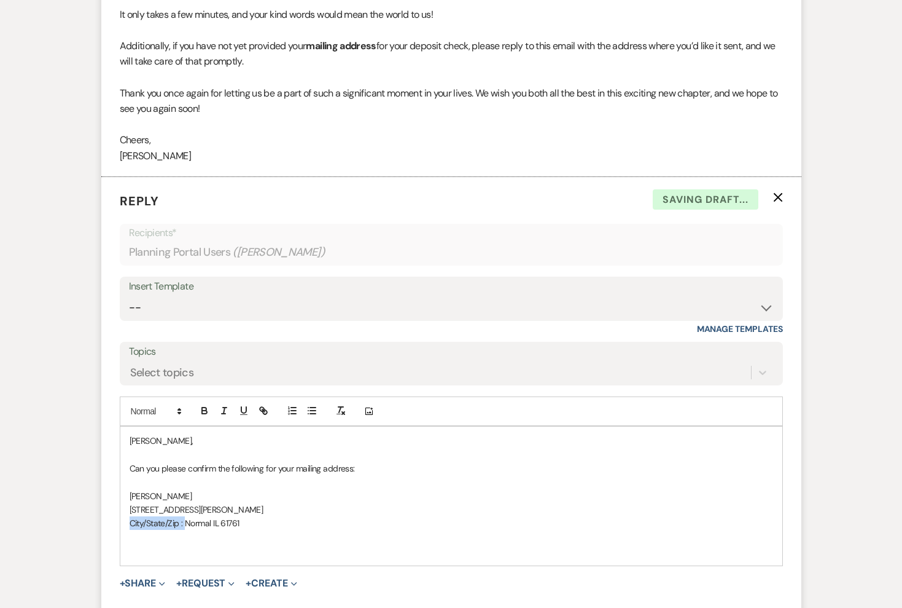
click at [118, 526] on form "Reply X Saving draft... Recipients* Planning Portal Users ( [PERSON_NAME] ) Ins…" at bounding box center [451, 414] width 700 height 474
click at [191, 523] on p "Normal IL 61761" at bounding box center [452, 523] width 644 height 14
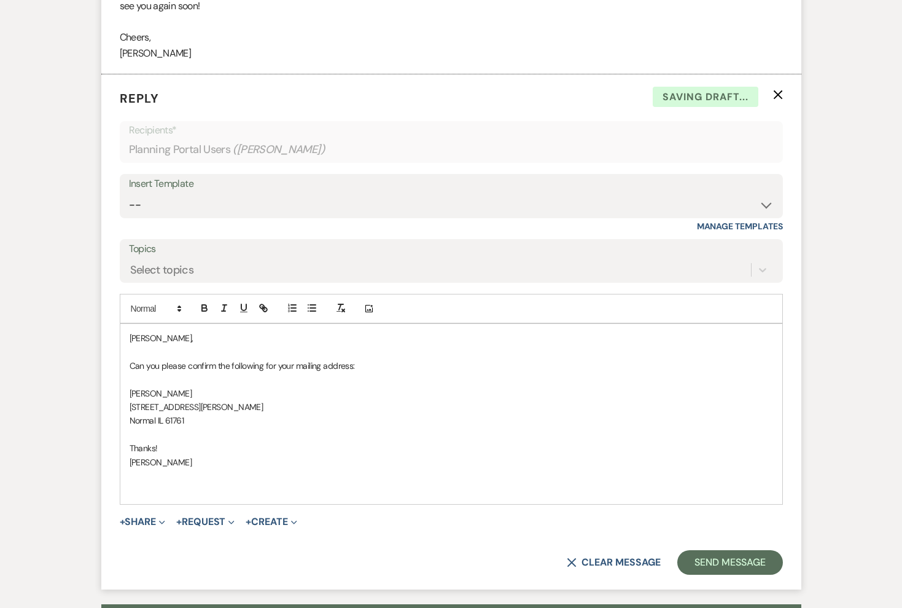
scroll to position [802, 0]
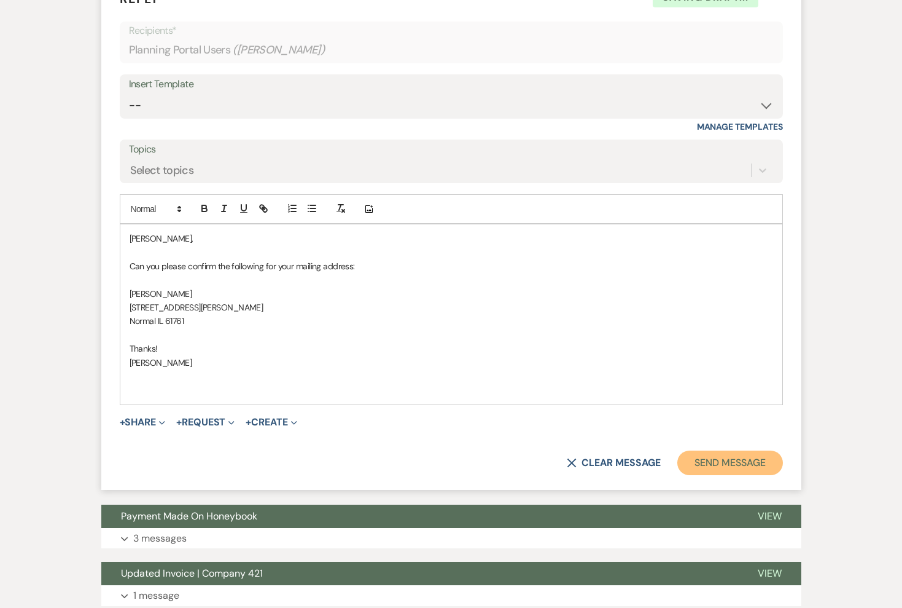
click at [710, 456] on button "Send Message" at bounding box center [730, 462] width 105 height 25
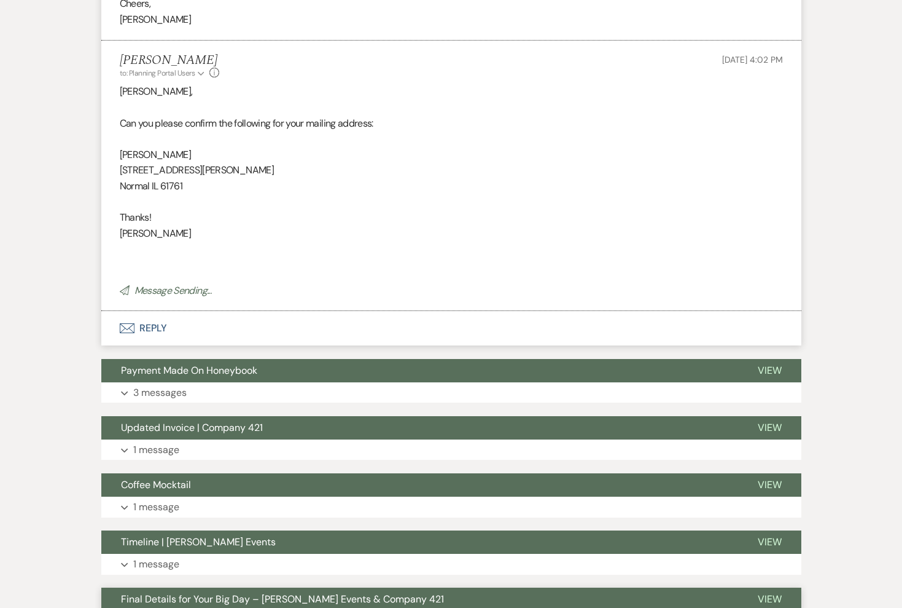
scroll to position [698, 0]
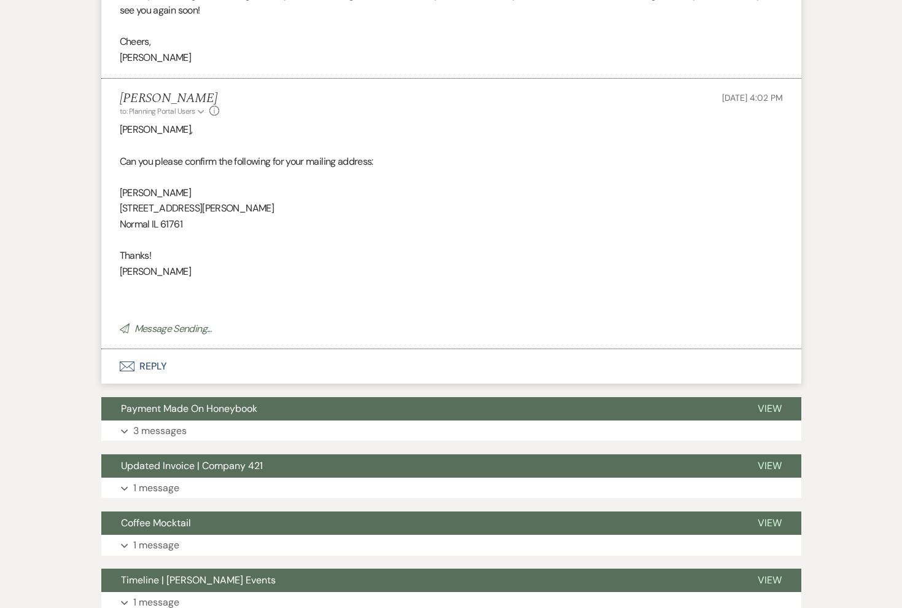
click at [180, 207] on p "[STREET_ADDRESS][PERSON_NAME]" at bounding box center [451, 208] width 663 height 16
copy p "[STREET_ADDRESS][PERSON_NAME]"
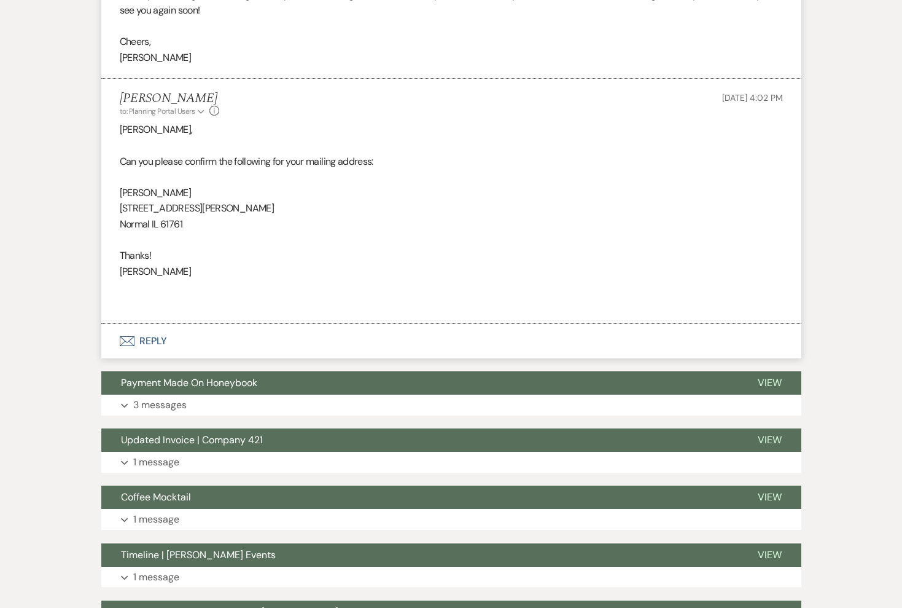
click at [331, 181] on p at bounding box center [451, 177] width 663 height 16
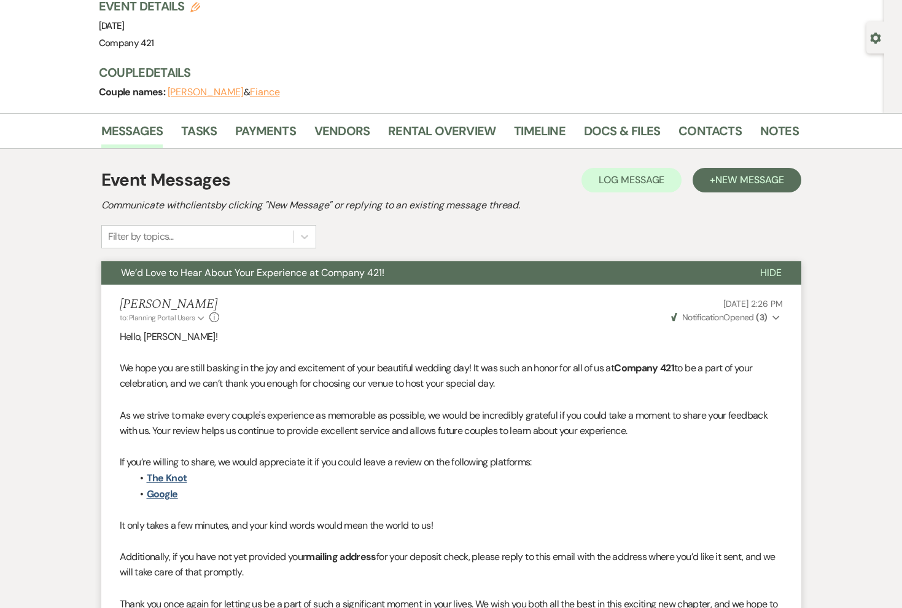
scroll to position [0, 0]
